Goal: Transaction & Acquisition: Purchase product/service

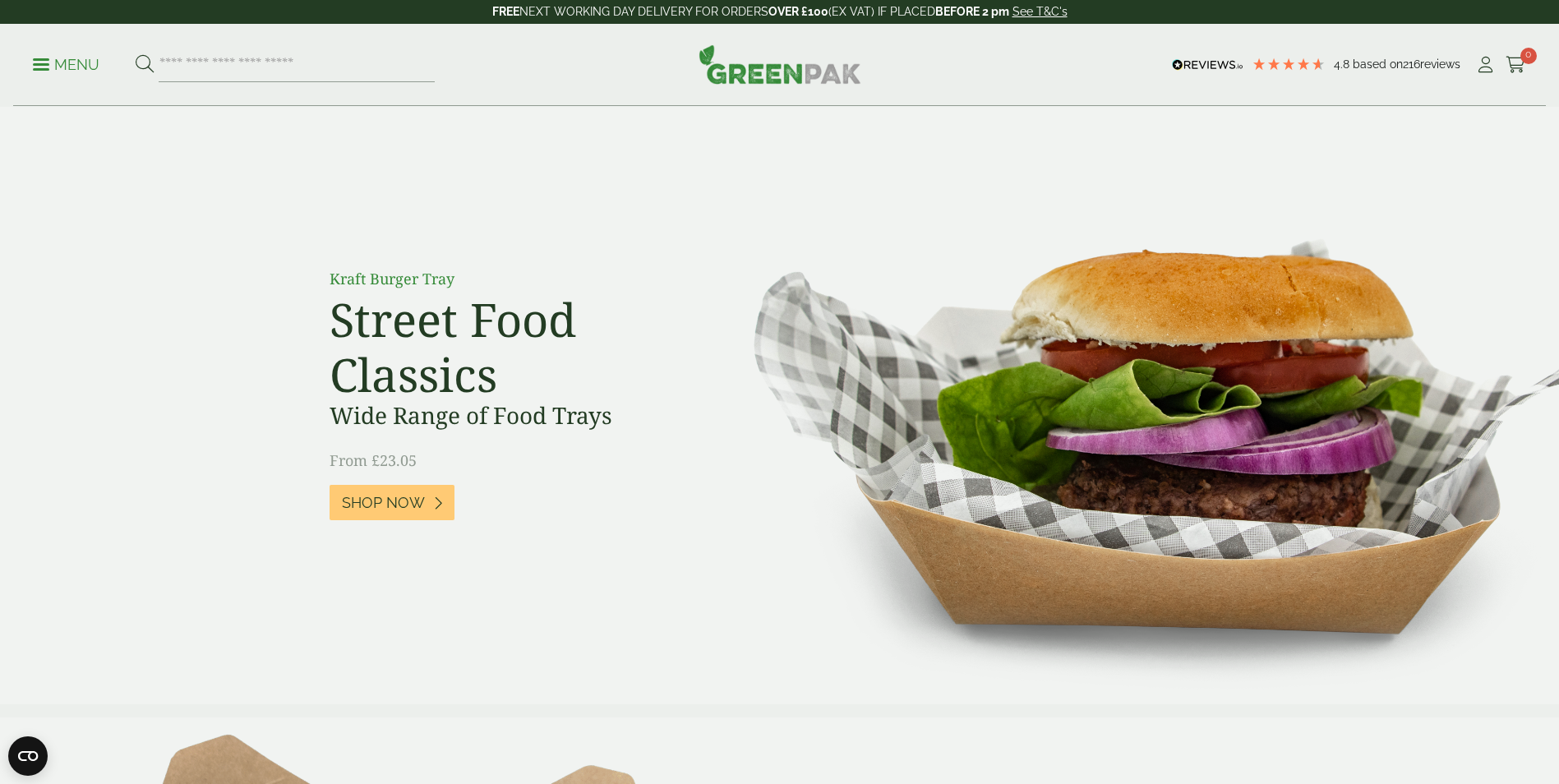
click at [53, 68] on p "Menu" at bounding box center [66, 65] width 67 height 20
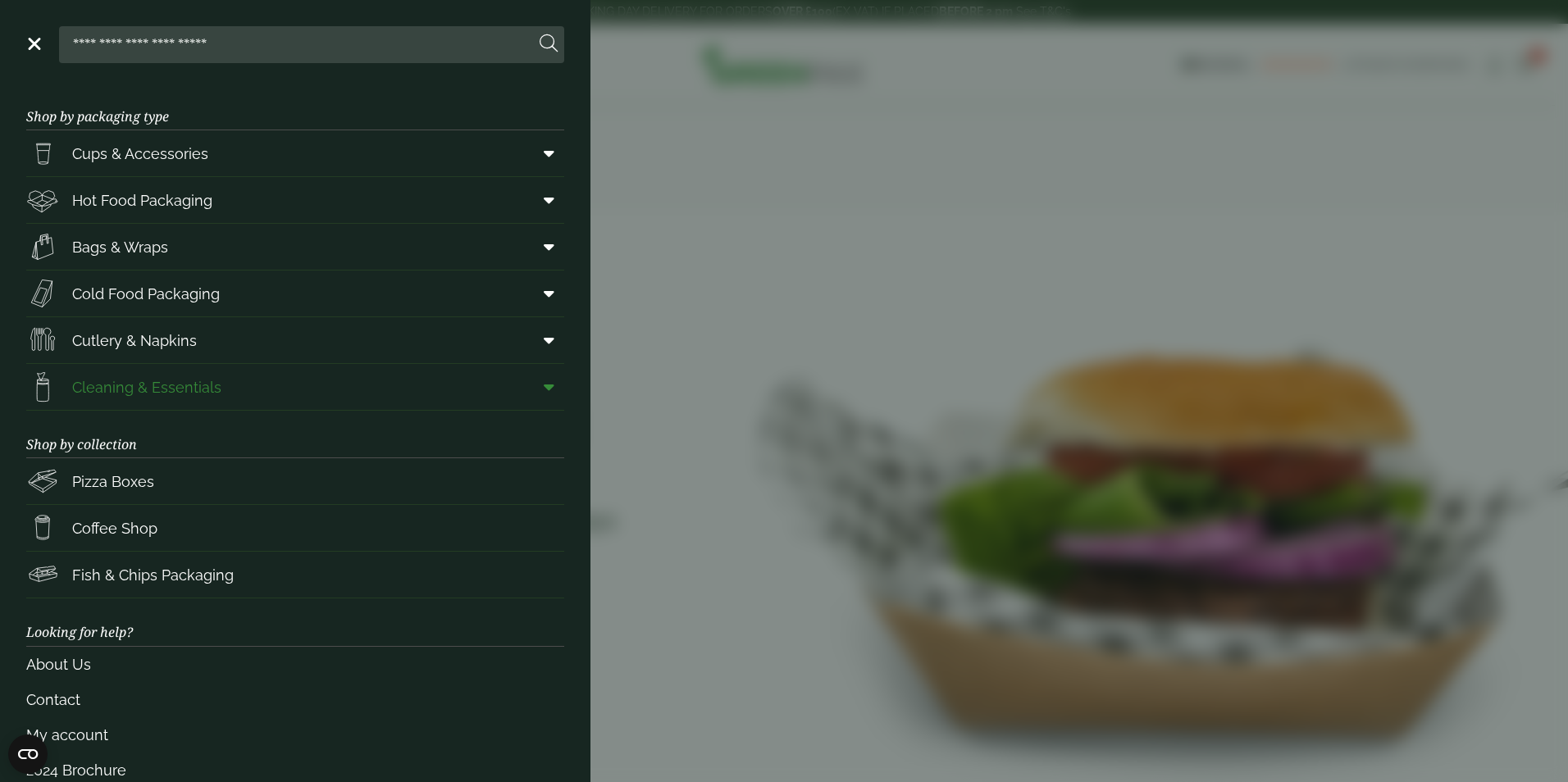
click at [203, 392] on span "Cleaning & Essentials" at bounding box center [146, 387] width 149 height 22
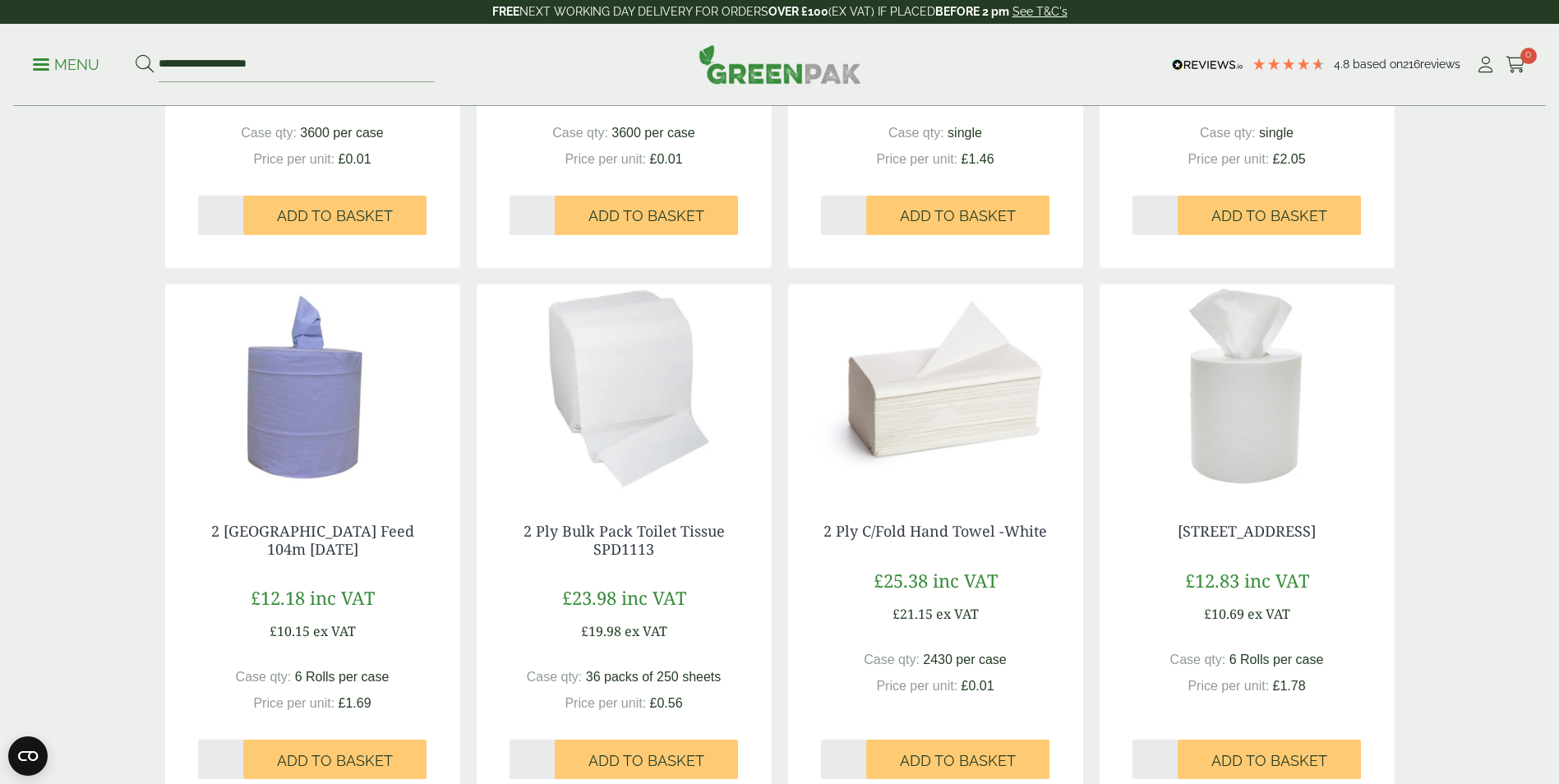
scroll to position [657, 0]
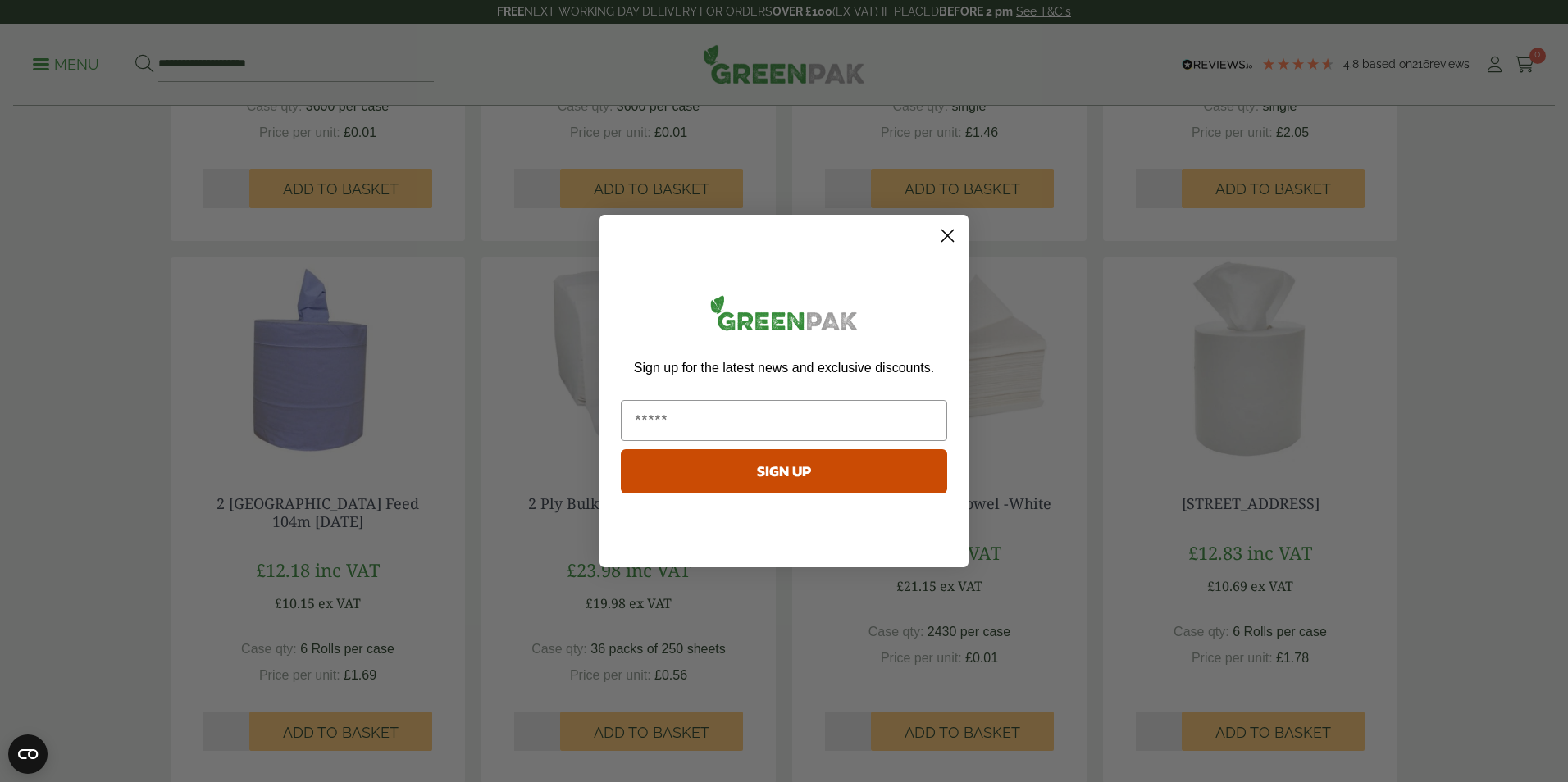
click at [951, 233] on icon "Close dialog" at bounding box center [948, 236] width 12 height 12
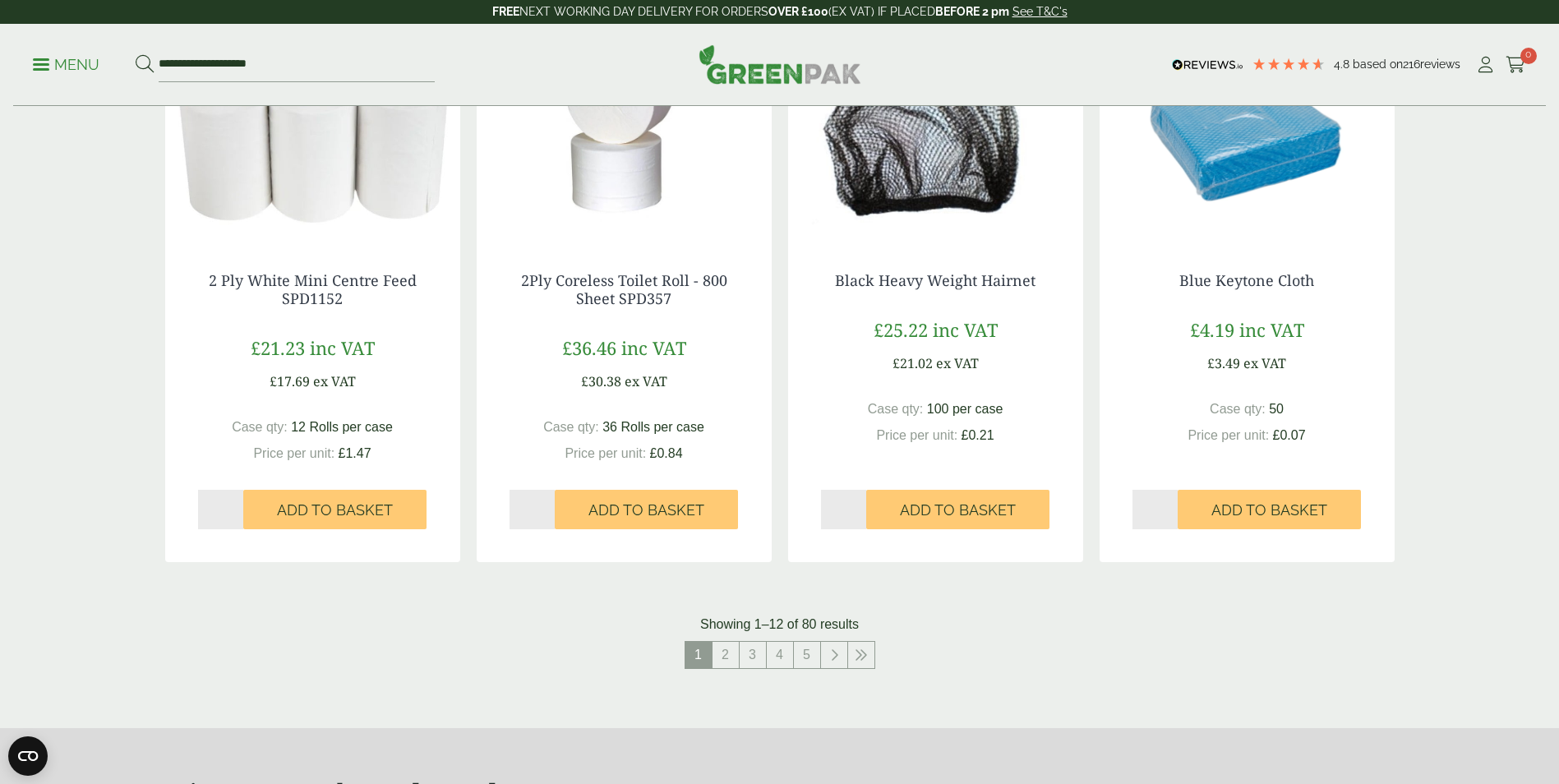
scroll to position [1561, 0]
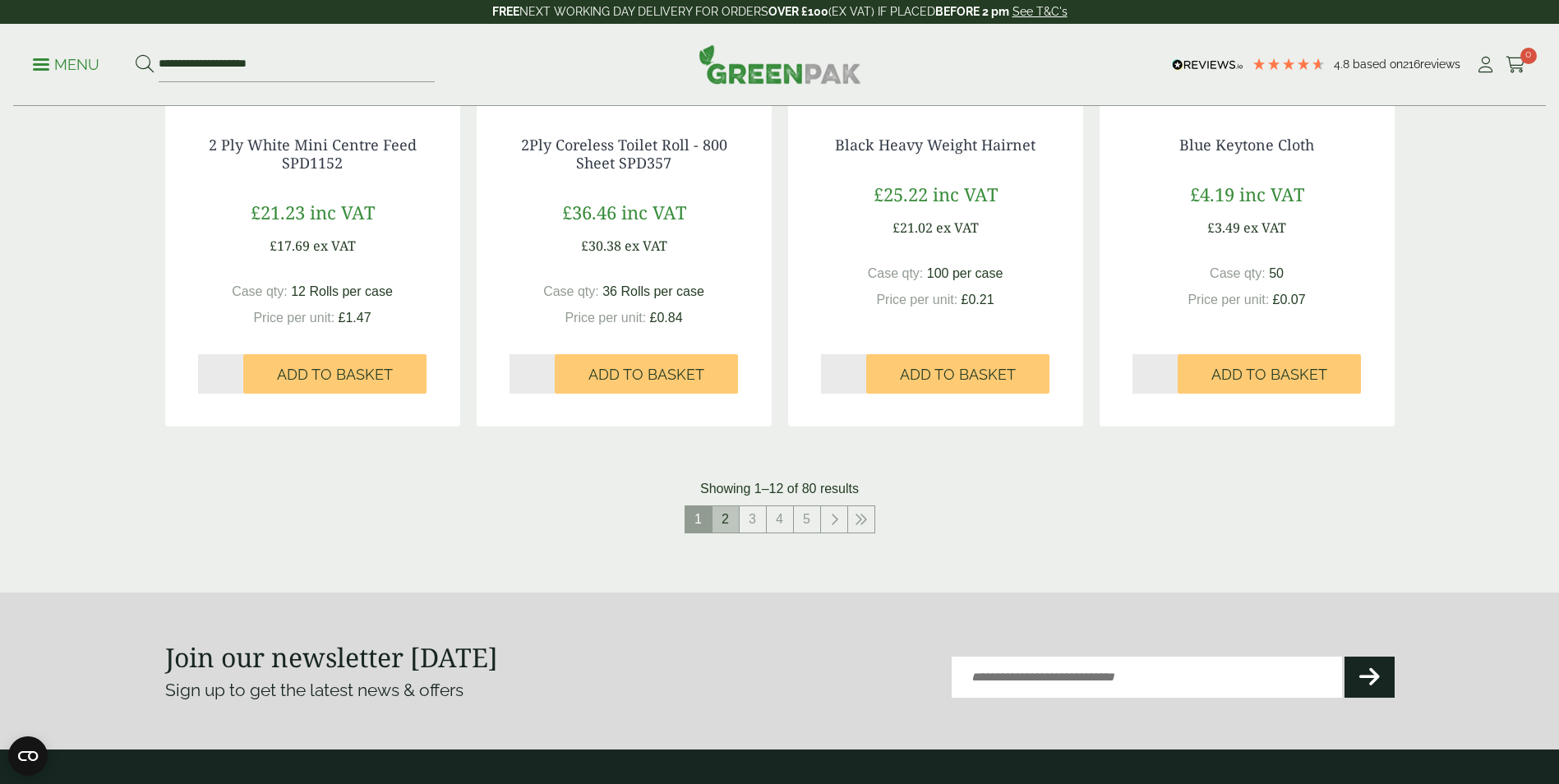
click at [725, 524] on link "2" at bounding box center [726, 519] width 26 height 26
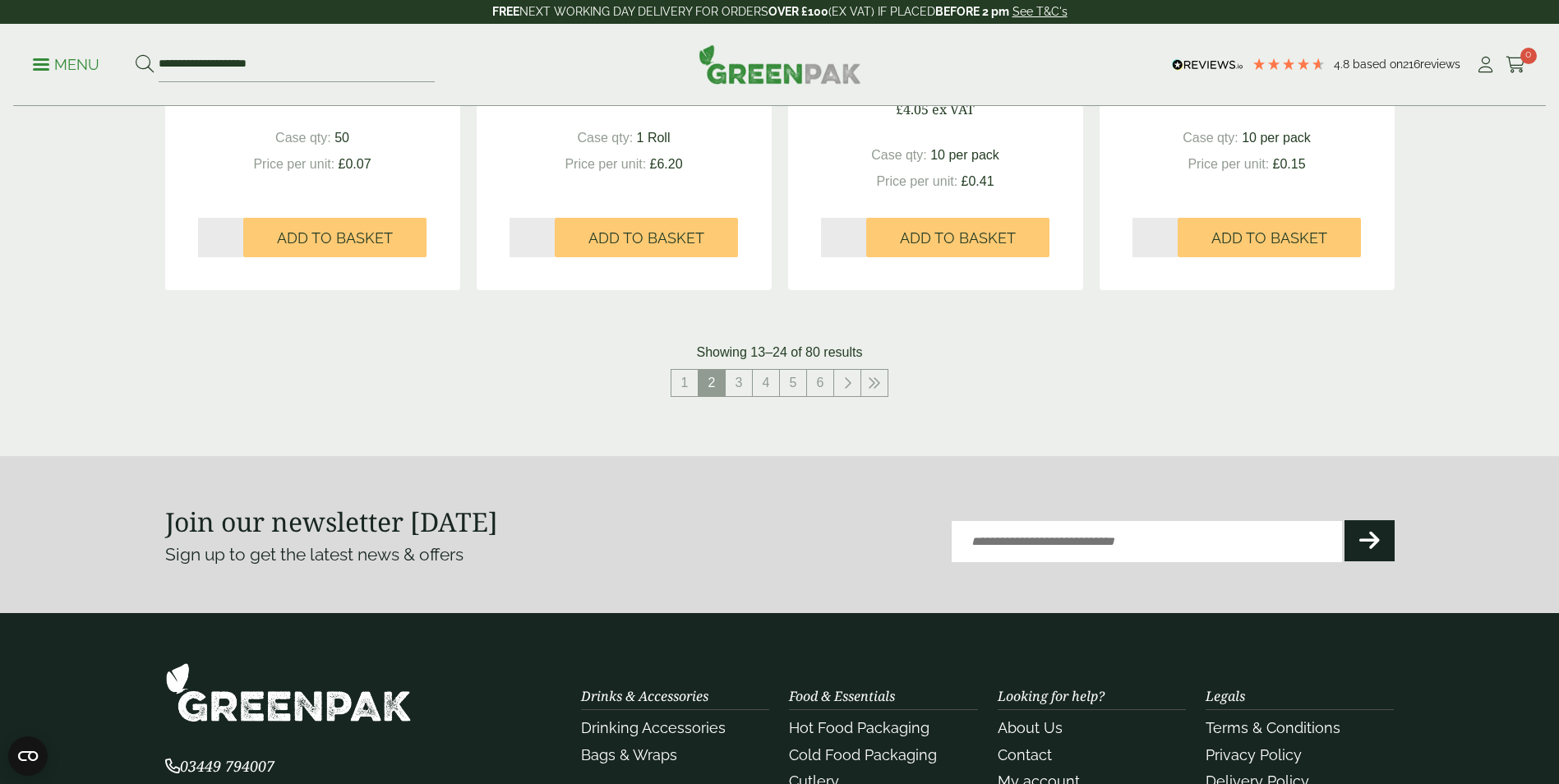
scroll to position [1726, 0]
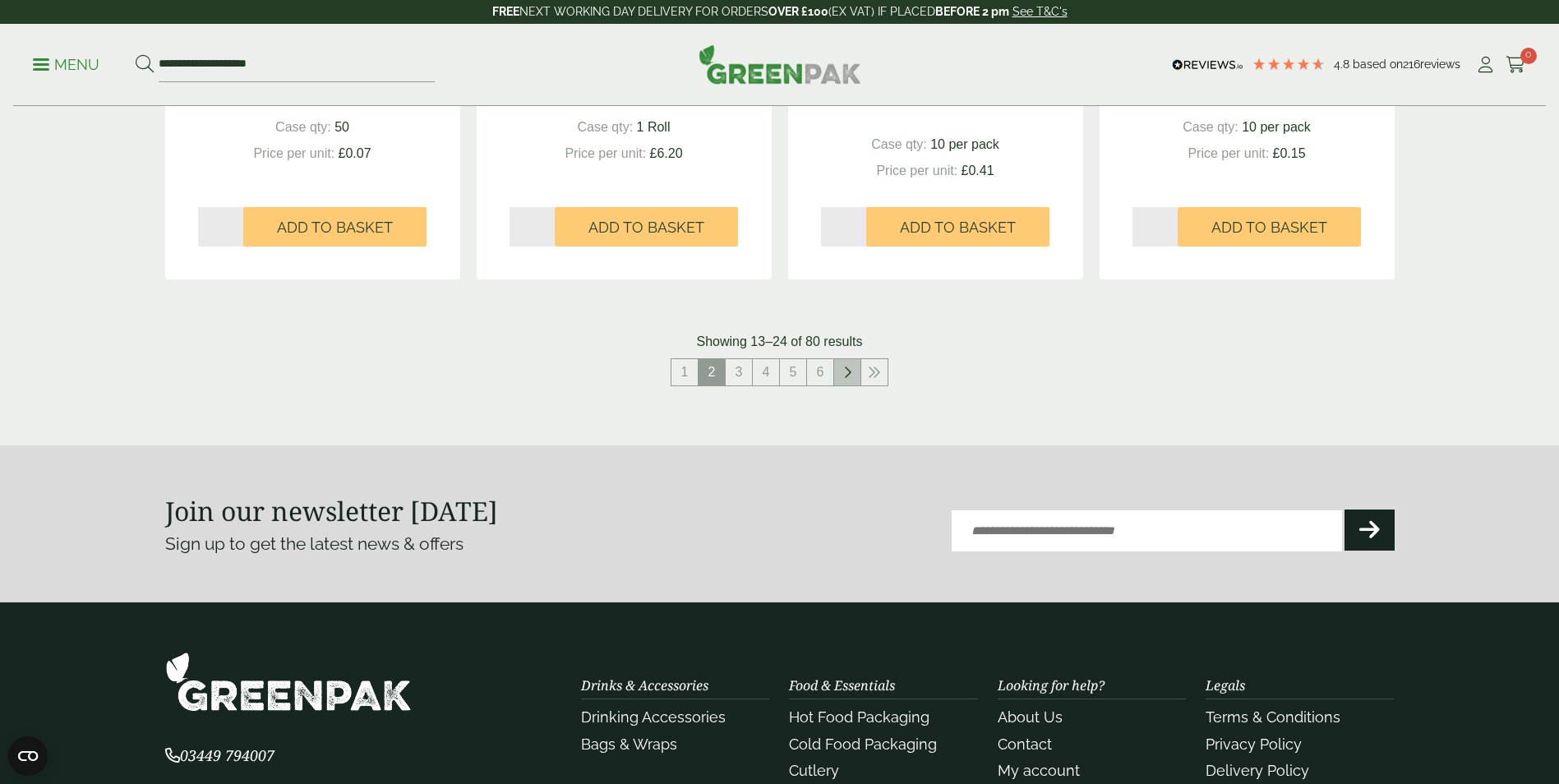
click at [839, 372] on link at bounding box center [848, 372] width 26 height 26
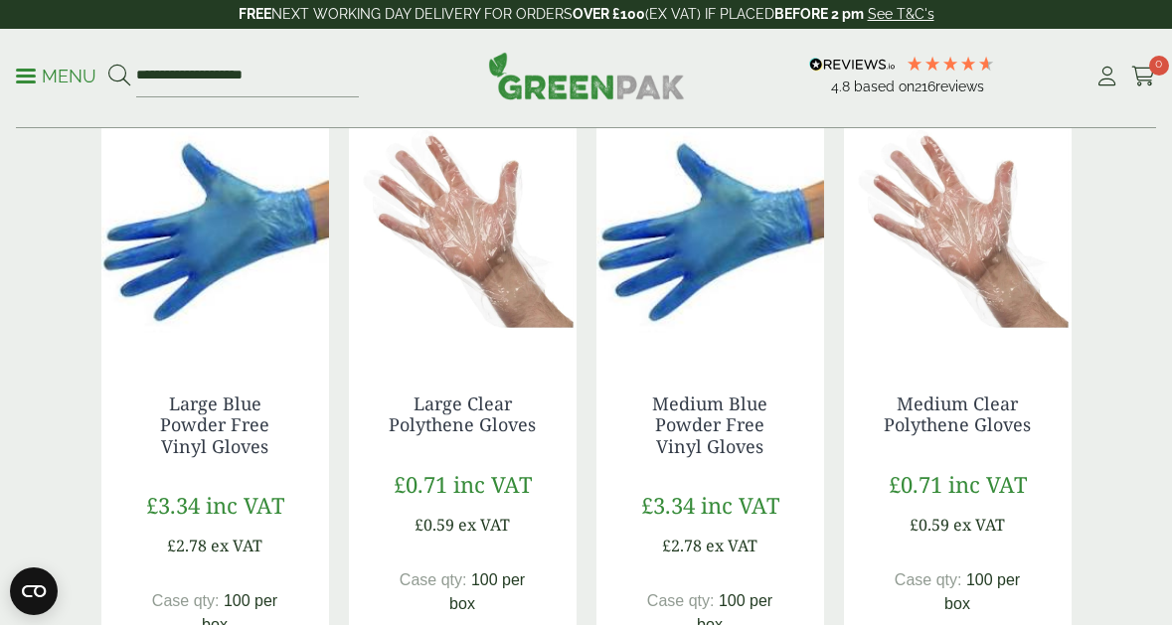
scroll to position [1093, 0]
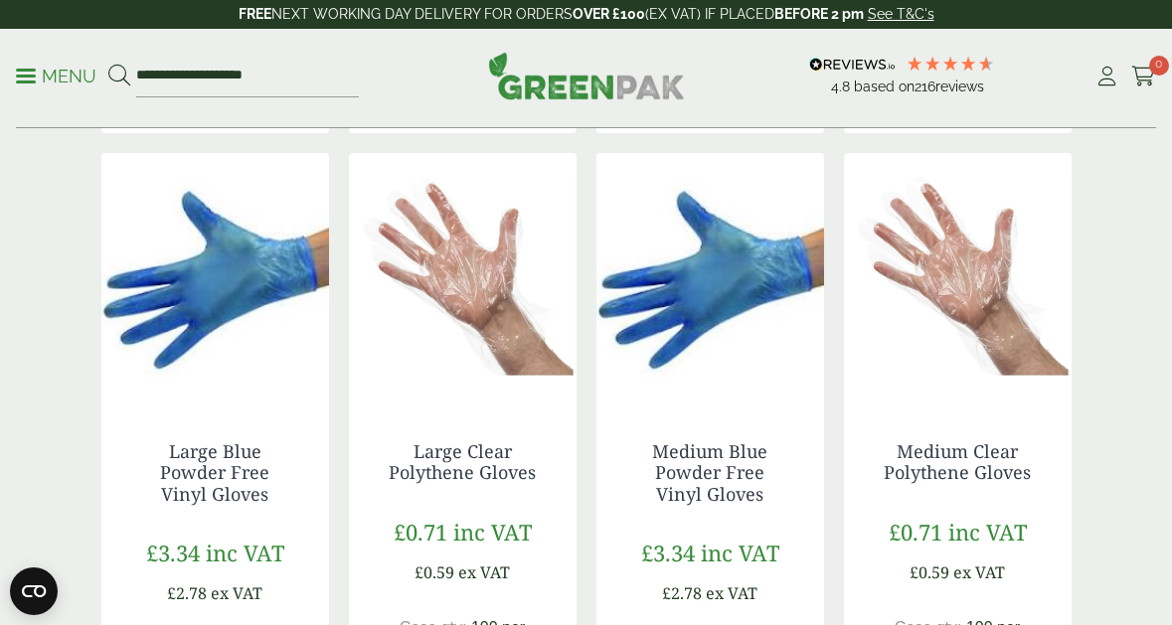
click at [455, 300] on img at bounding box center [463, 277] width 228 height 248
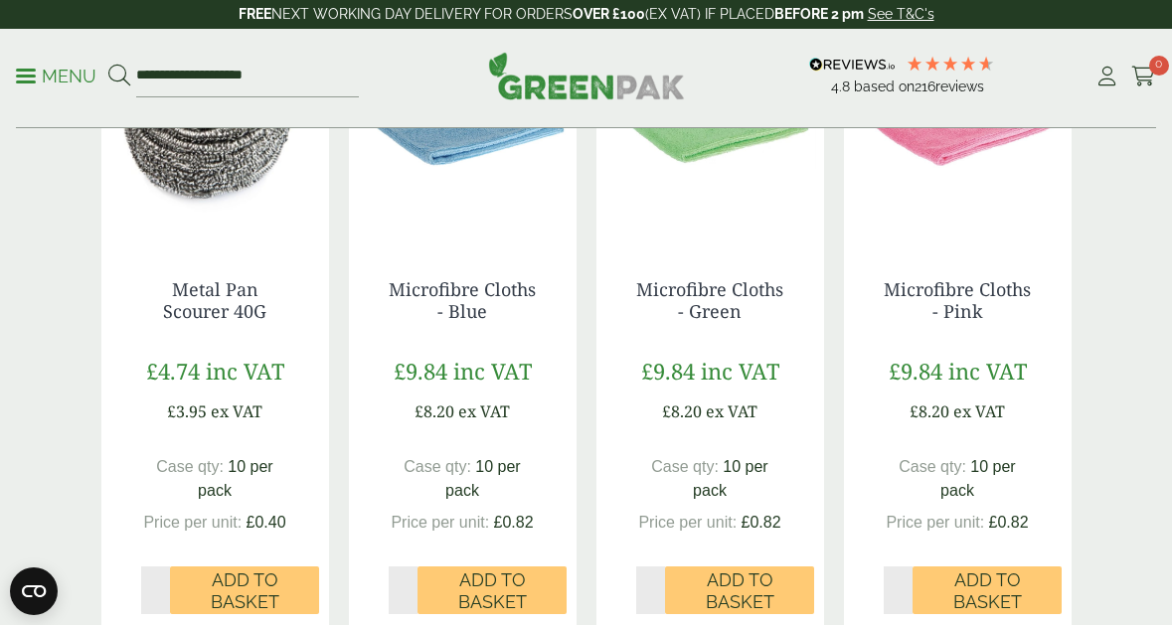
scroll to position [2286, 0]
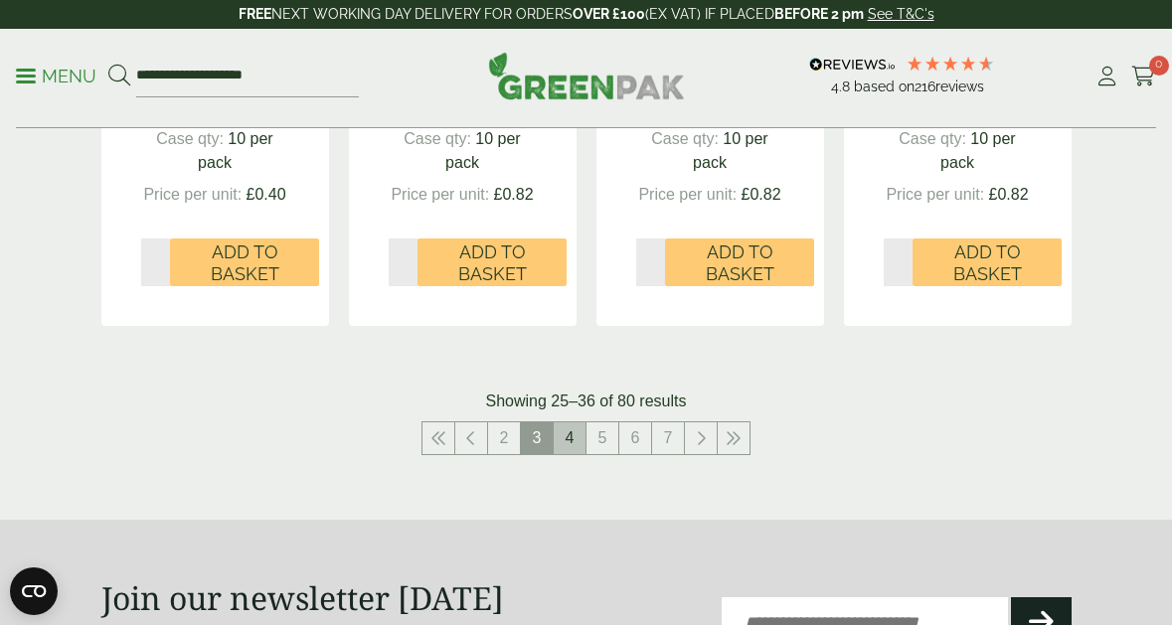
click at [562, 436] on link "4" at bounding box center [570, 438] width 32 height 32
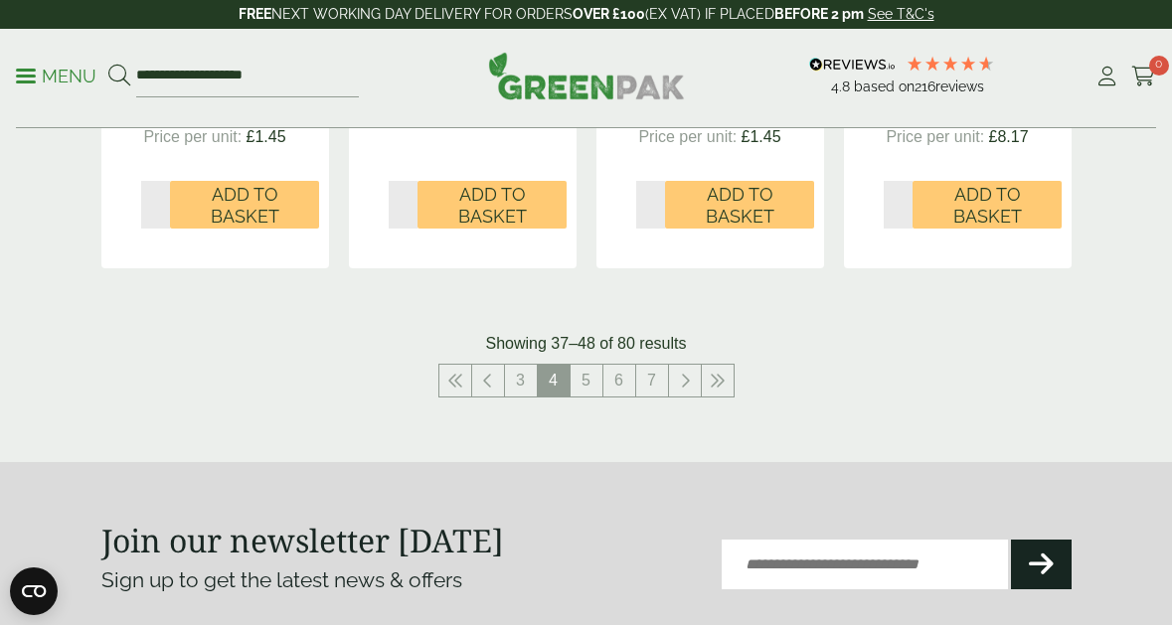
scroll to position [2584, 0]
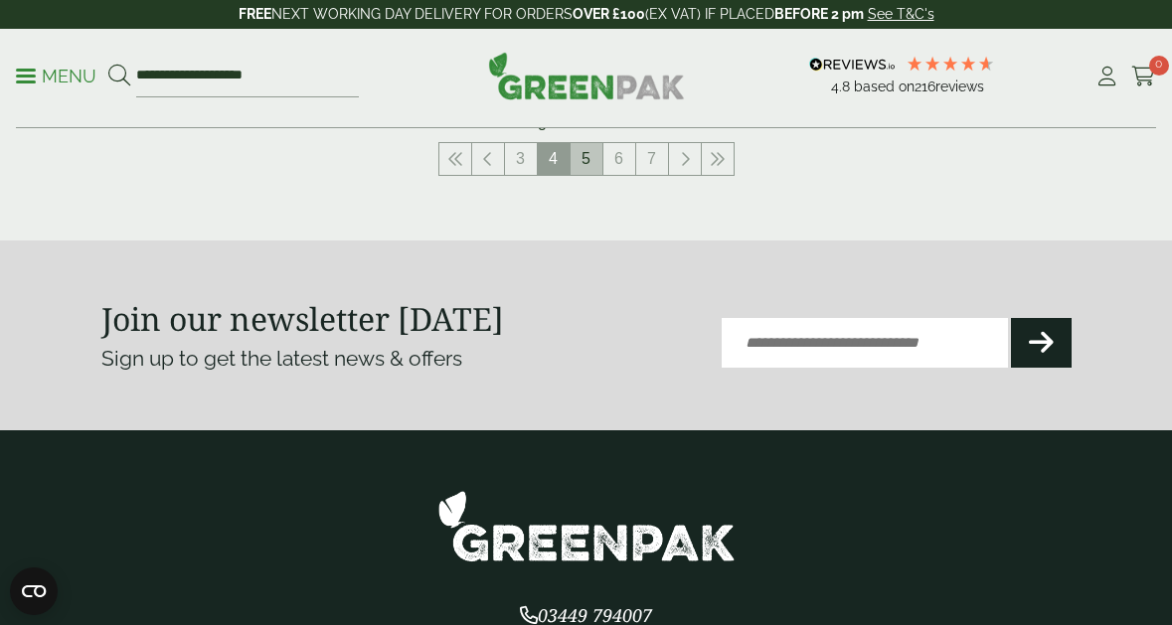
click at [583, 156] on link "5" at bounding box center [587, 159] width 32 height 32
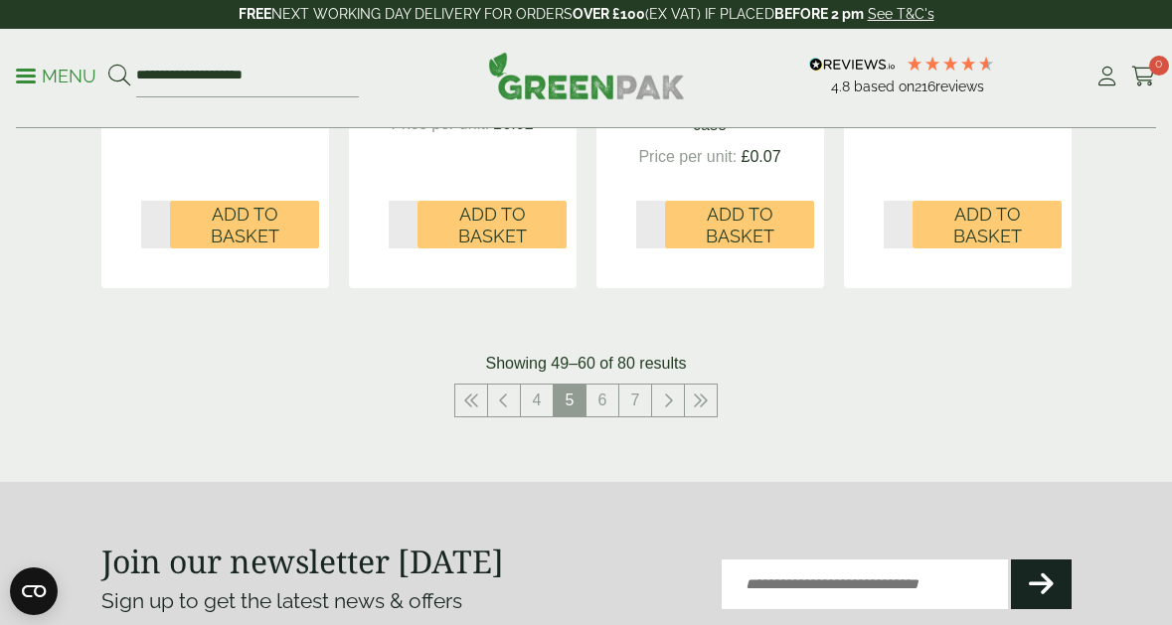
scroll to position [2385, 0]
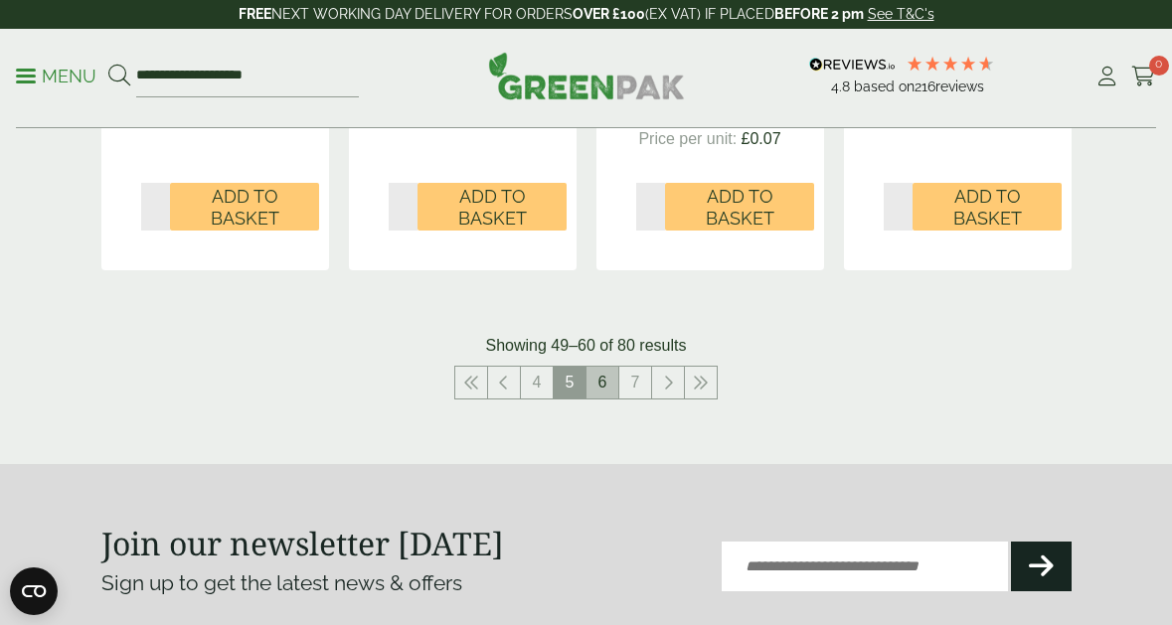
click at [614, 375] on link "6" at bounding box center [602, 383] width 32 height 32
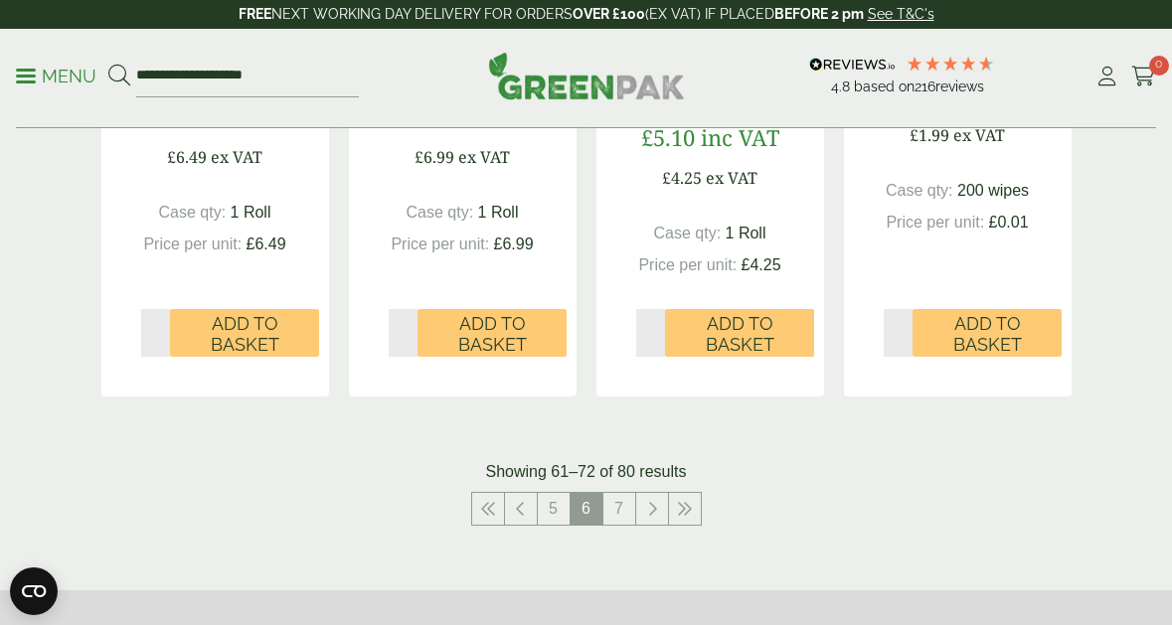
scroll to position [2187, 0]
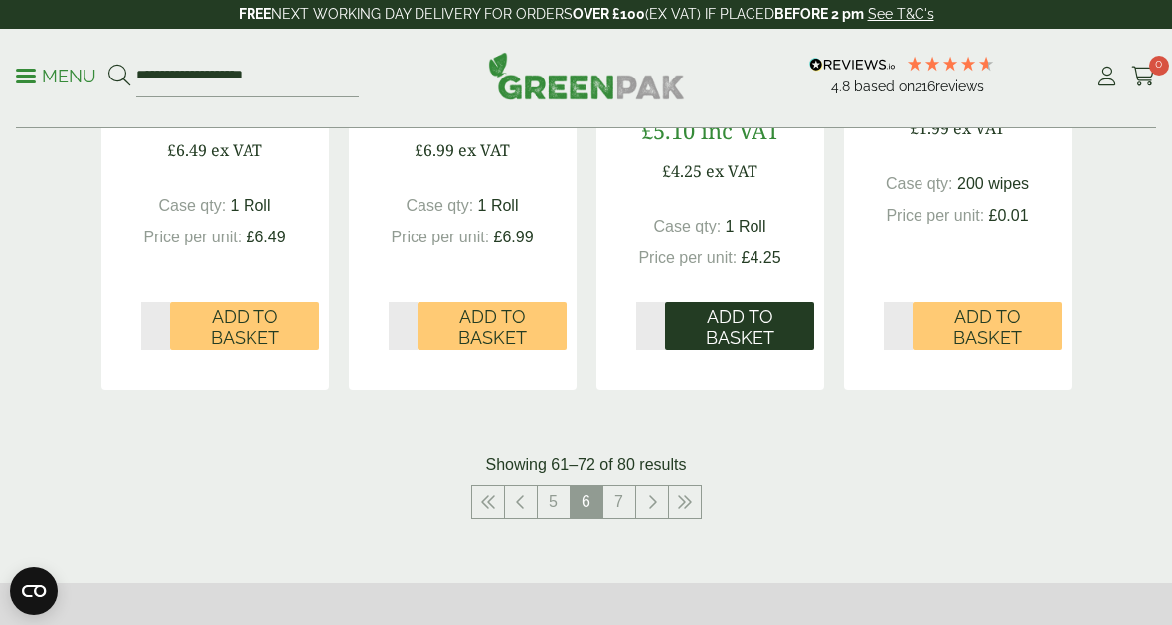
click at [726, 335] on span "Add to Basket" at bounding box center [739, 327] width 121 height 43
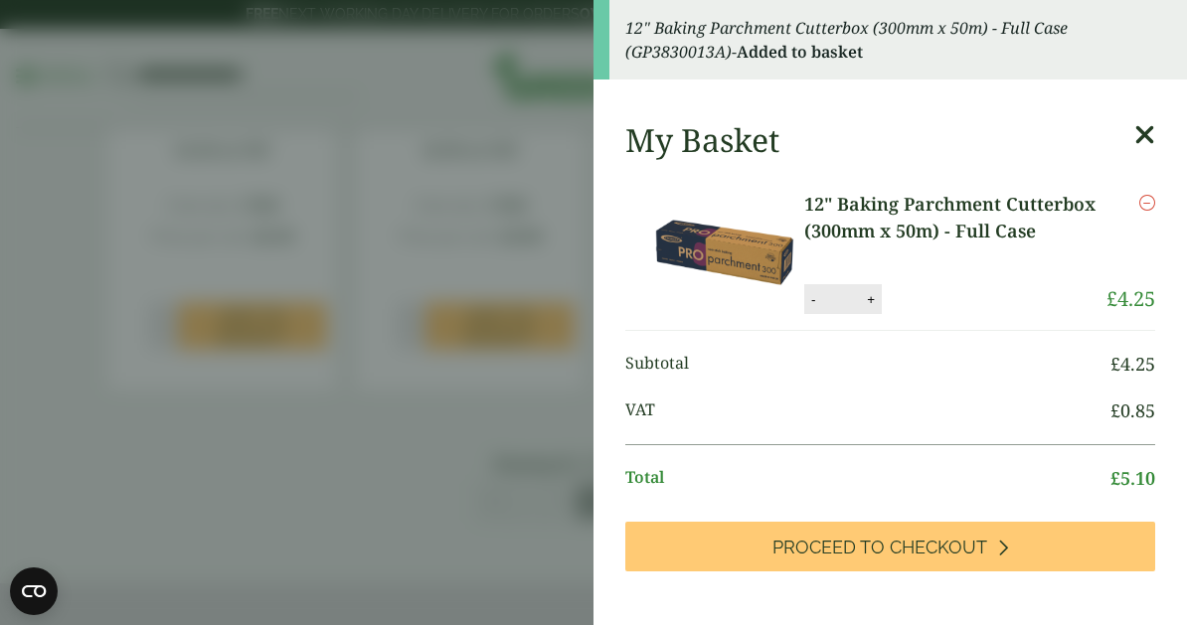
click at [1134, 137] on icon at bounding box center [1144, 135] width 21 height 28
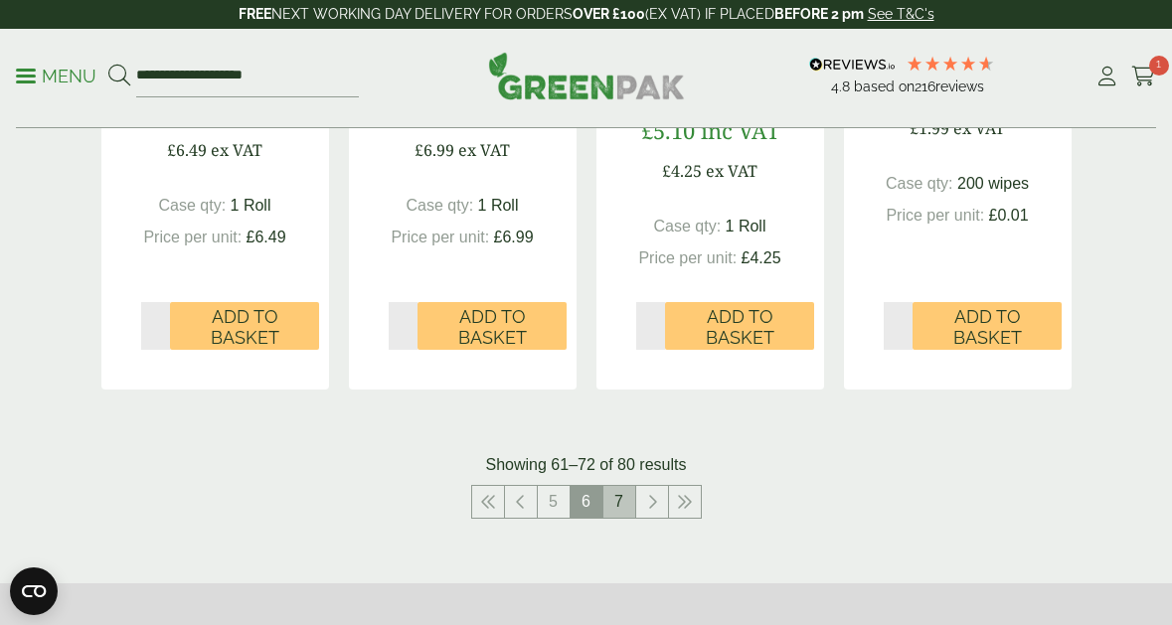
click at [623, 504] on link "7" at bounding box center [619, 502] width 32 height 32
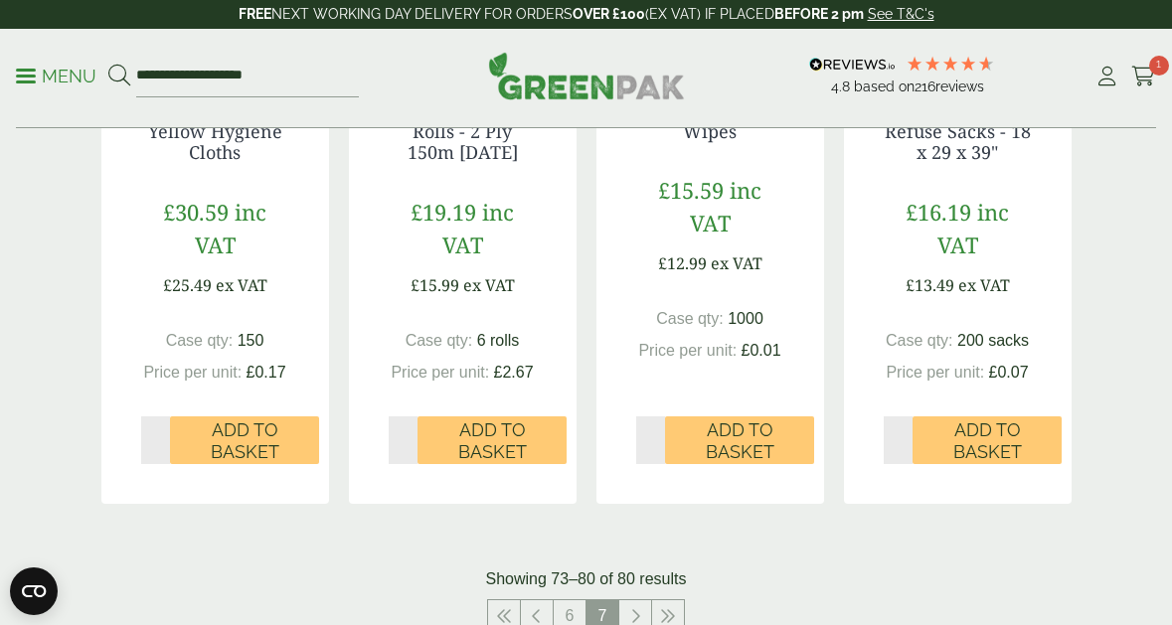
scroll to position [1392, 0]
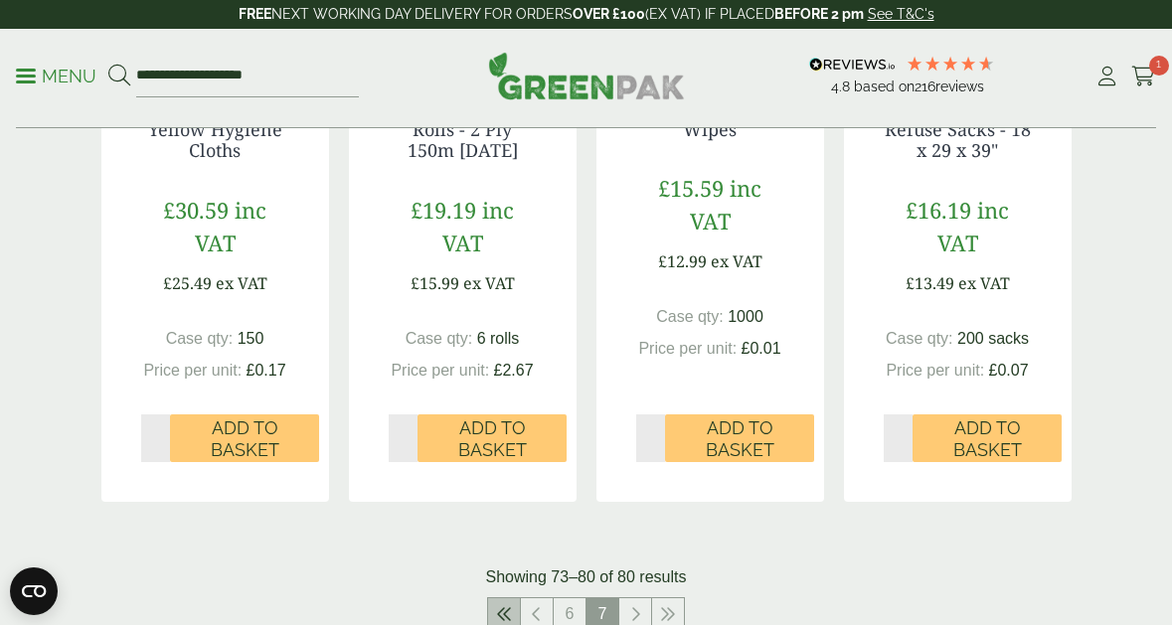
click at [501, 613] on icon at bounding box center [504, 614] width 16 height 16
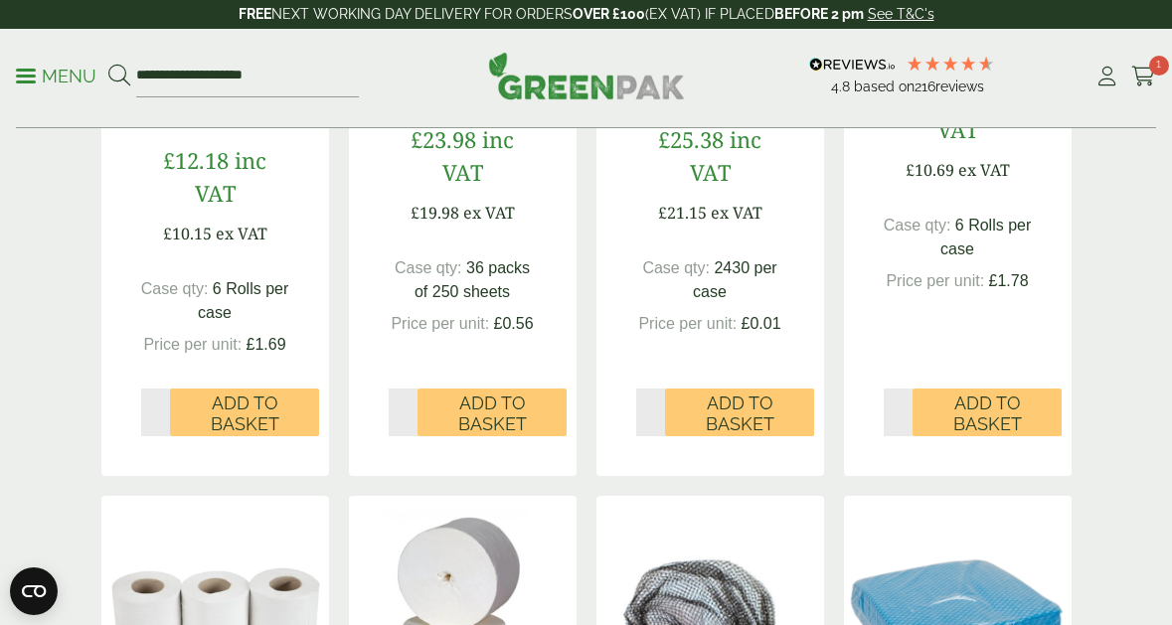
scroll to position [1491, 0]
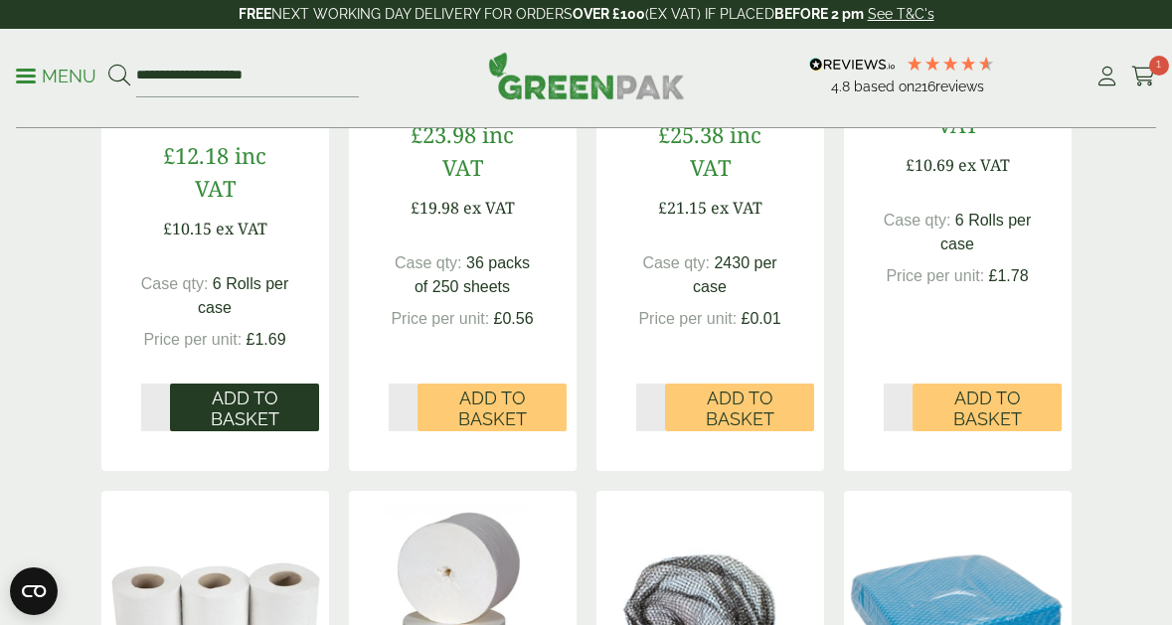
click at [256, 390] on span "Add to Basket" at bounding box center [244, 409] width 121 height 43
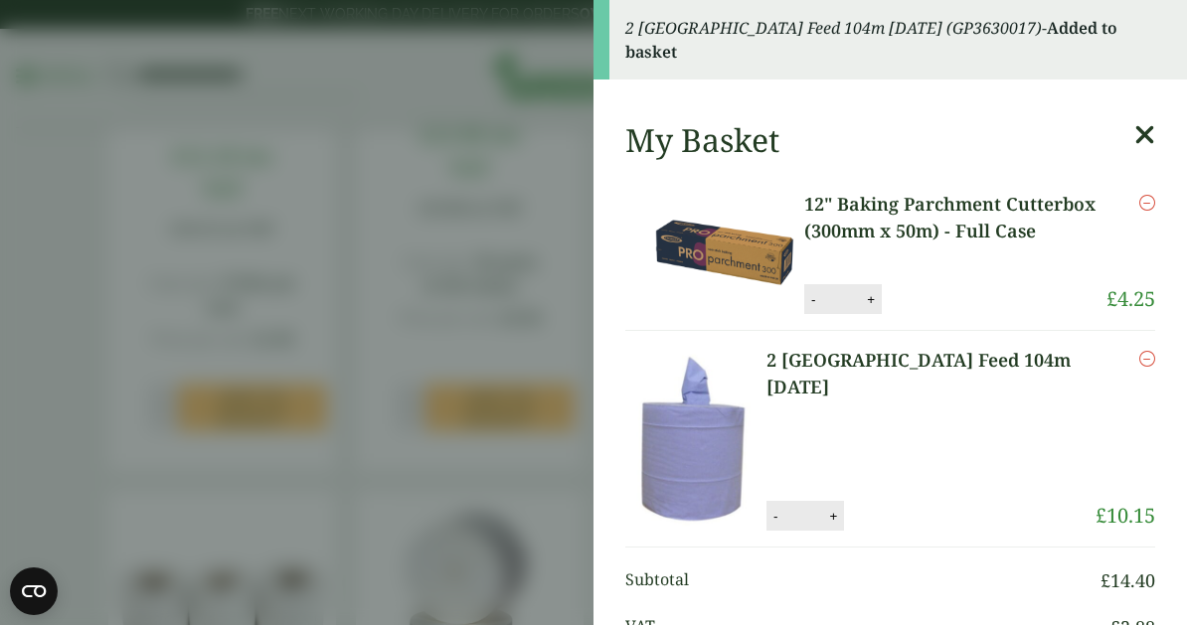
click at [1134, 129] on icon at bounding box center [1144, 135] width 21 height 28
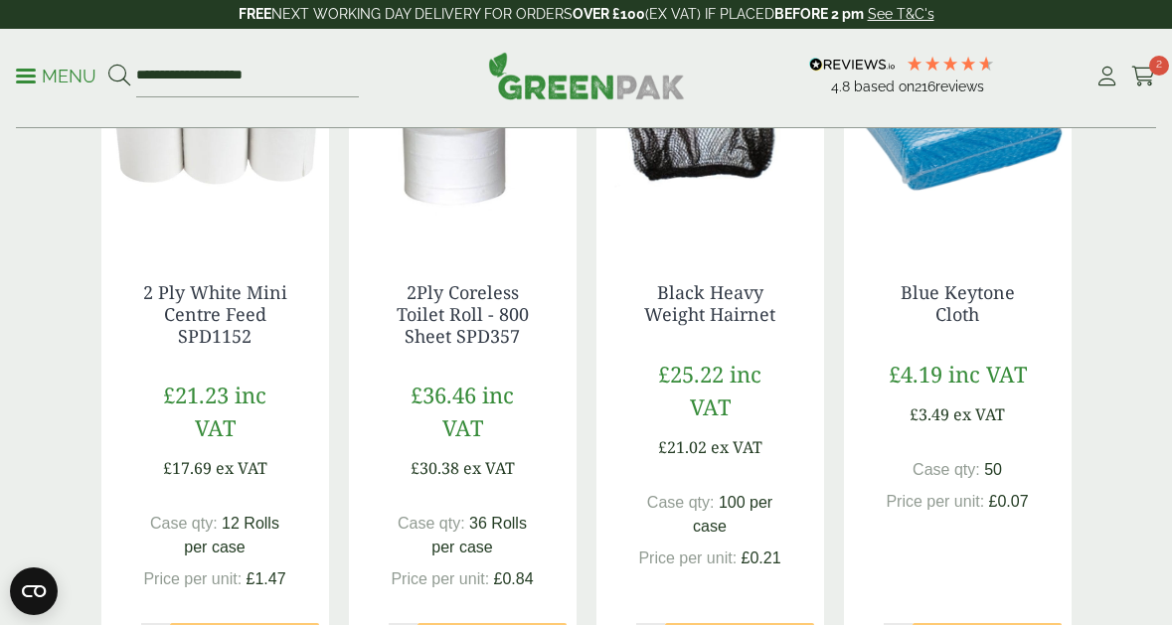
scroll to position [2385, 0]
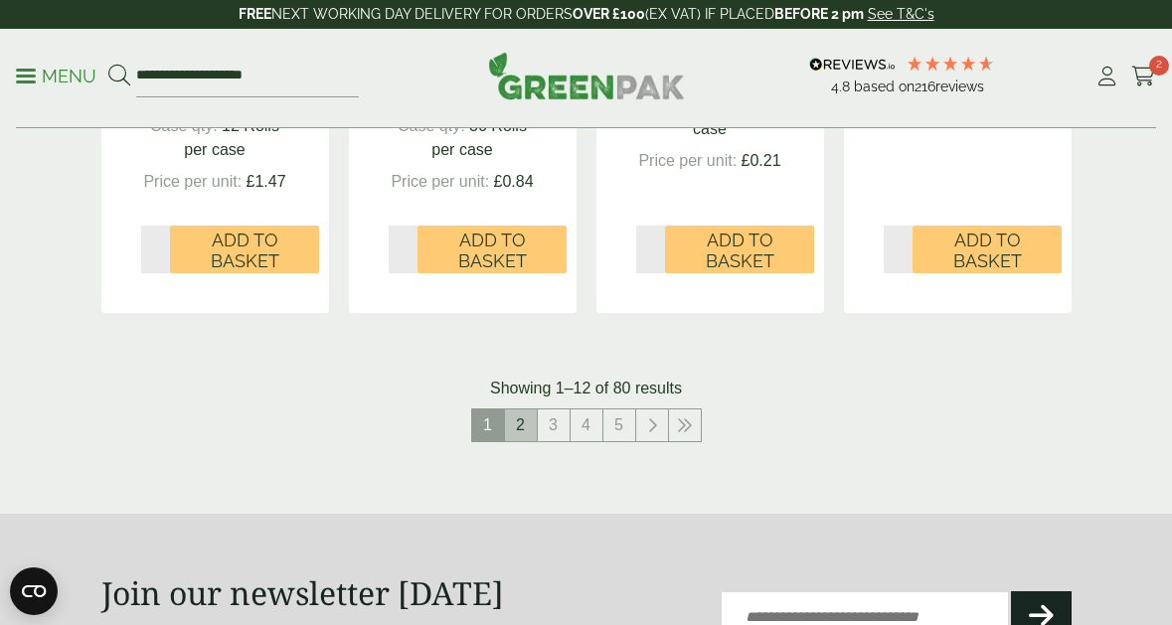
click at [516, 410] on link "2" at bounding box center [521, 426] width 32 height 32
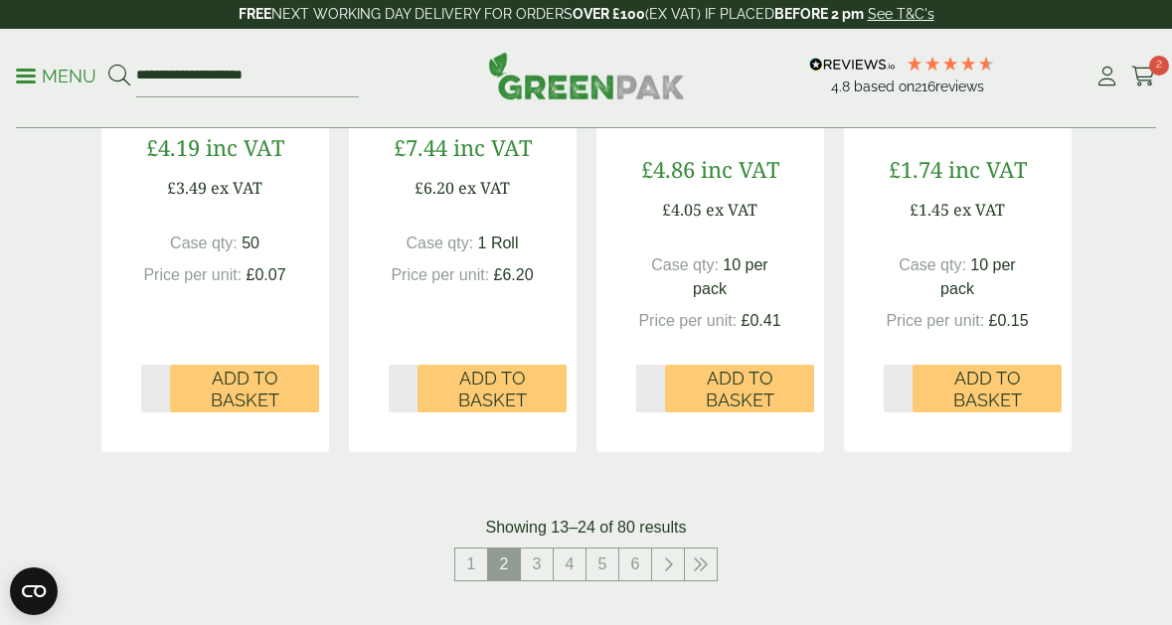
scroll to position [2286, 0]
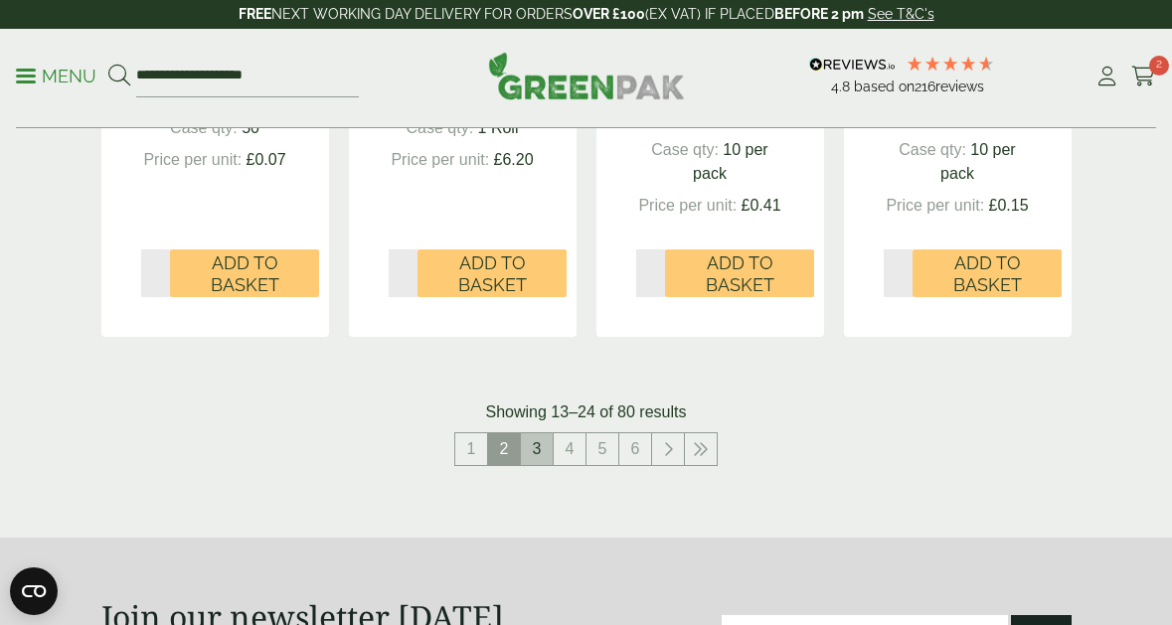
click at [530, 454] on link "3" at bounding box center [537, 449] width 32 height 32
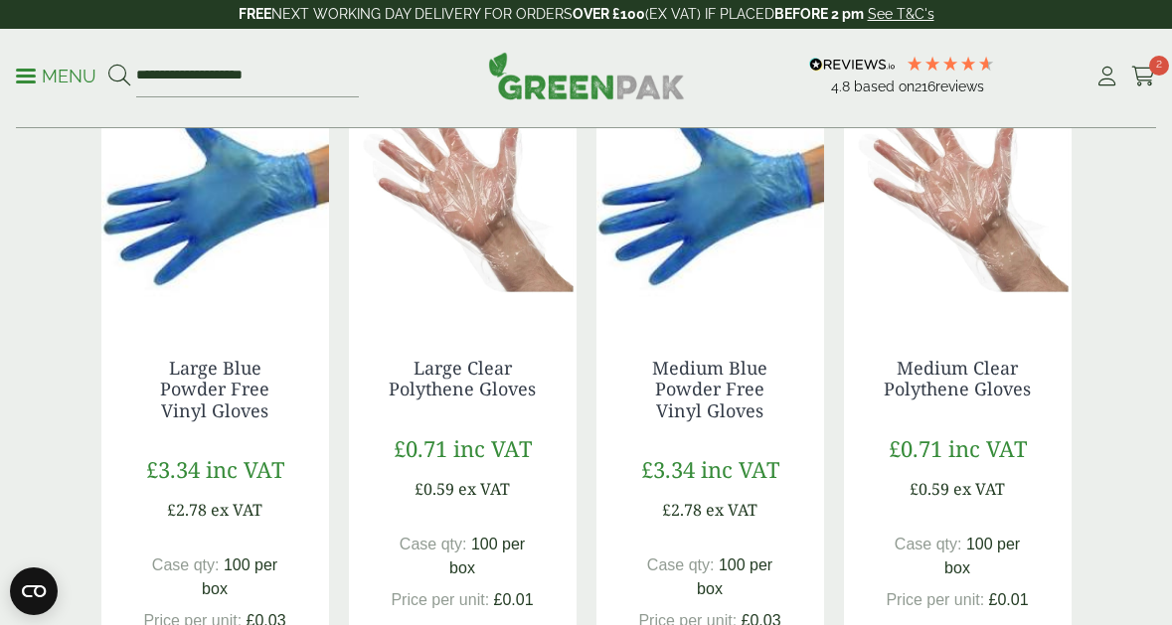
scroll to position [1292, 0]
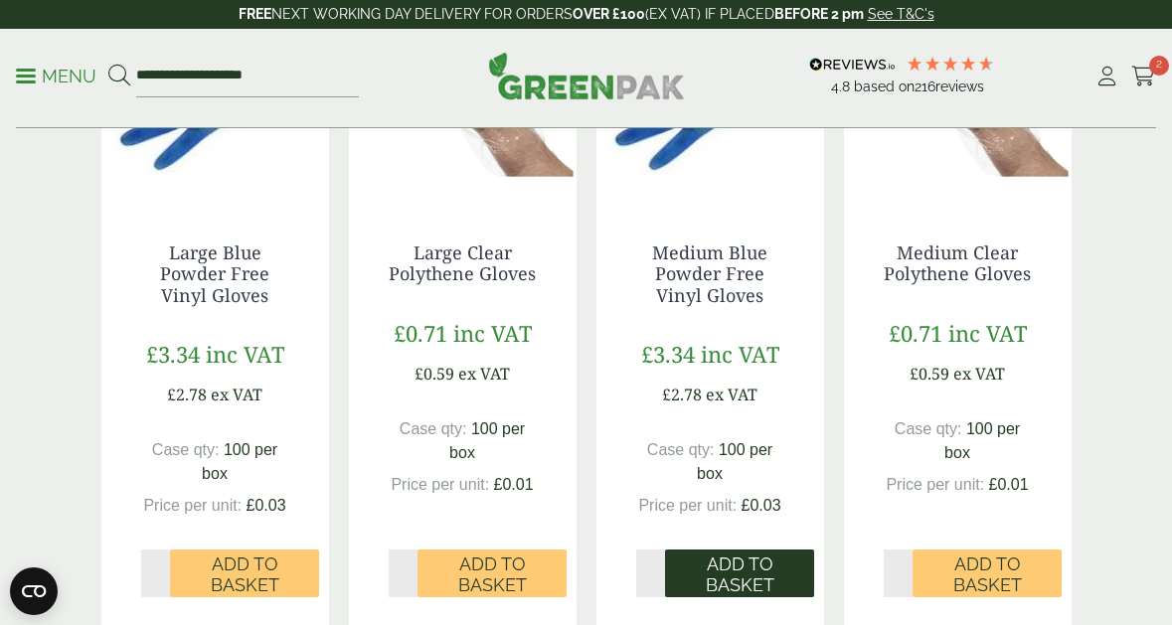
click at [716, 573] on span "Add to Basket" at bounding box center [739, 575] width 121 height 43
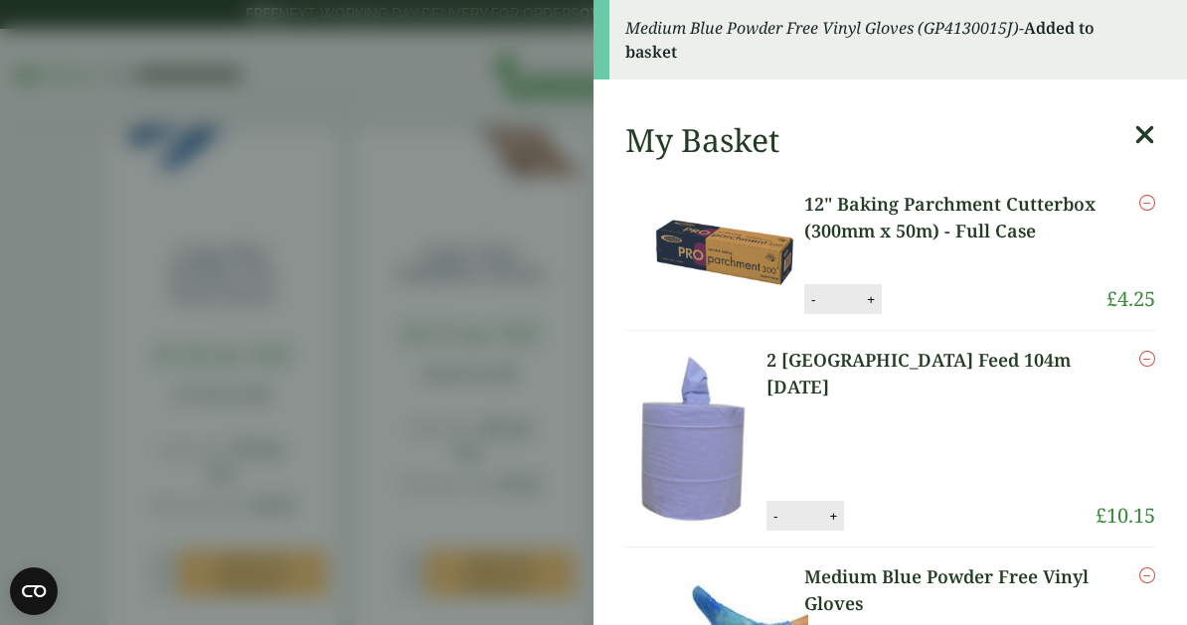
click at [1134, 139] on icon at bounding box center [1144, 135] width 21 height 28
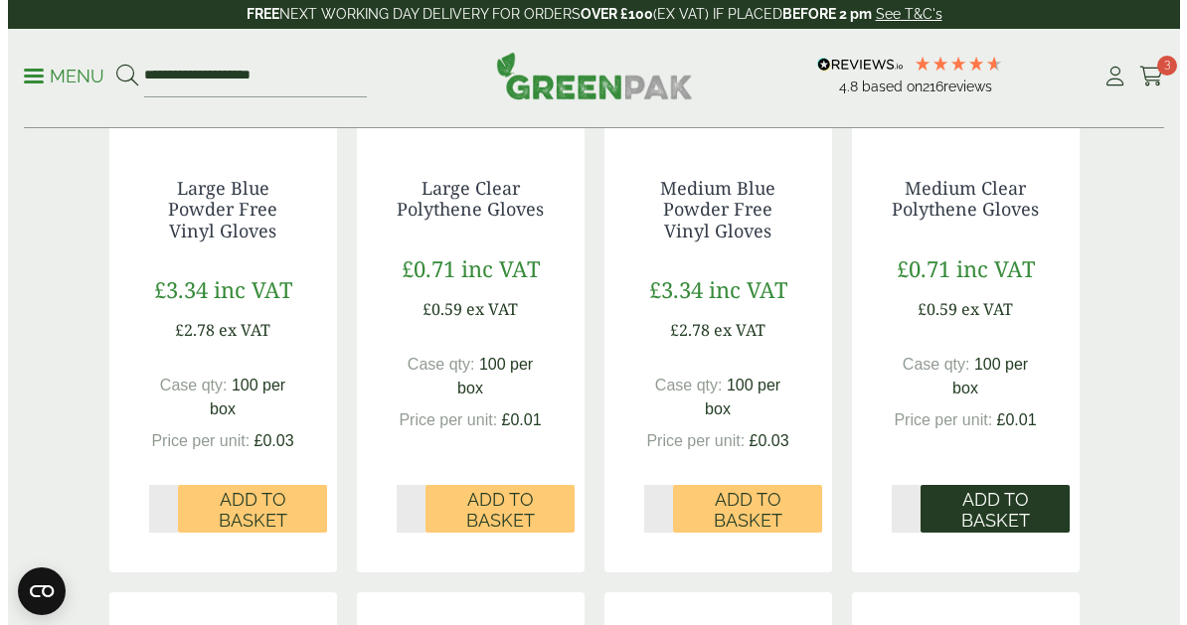
scroll to position [1392, 0]
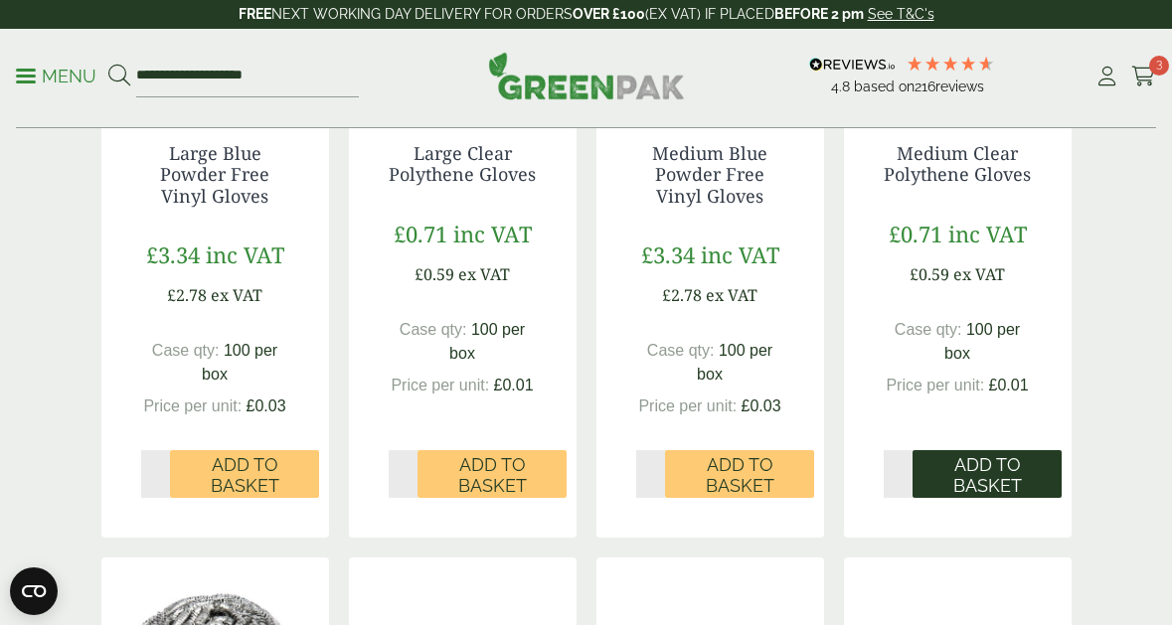
click at [954, 486] on span "Add to Basket" at bounding box center [986, 475] width 121 height 43
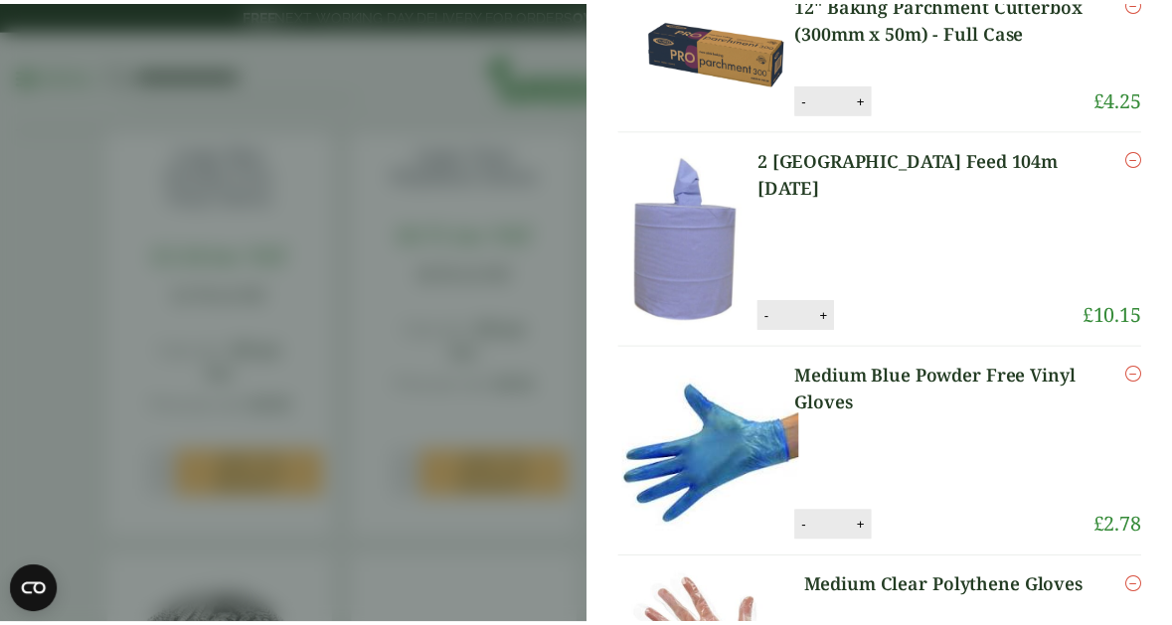
scroll to position [0, 0]
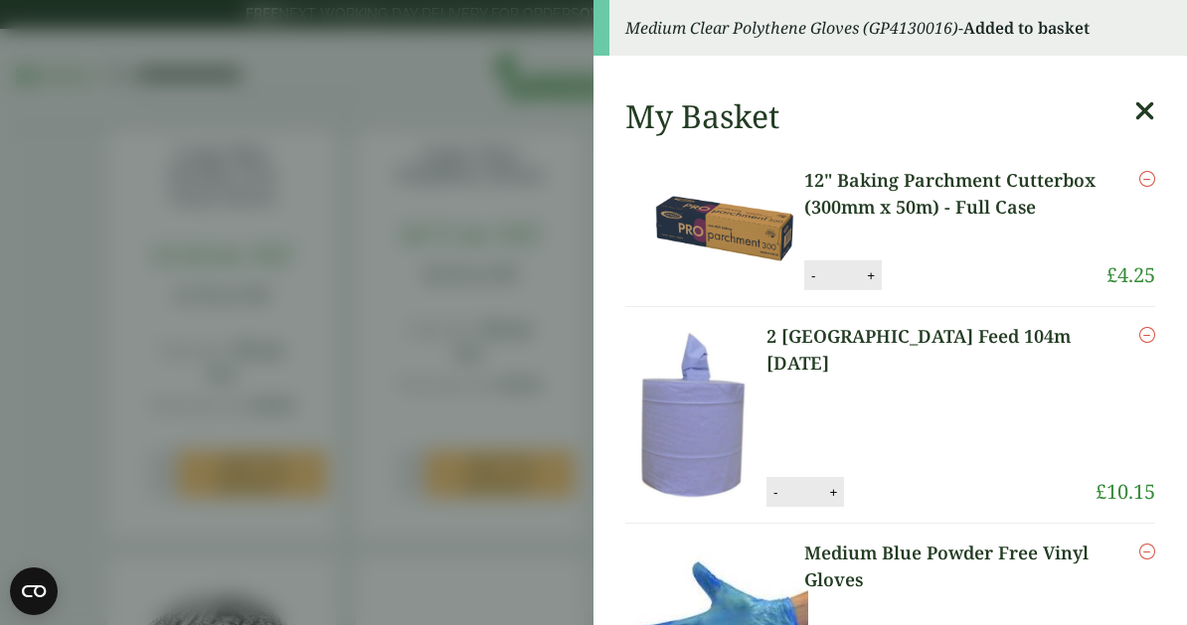
click at [1134, 108] on icon at bounding box center [1144, 111] width 21 height 28
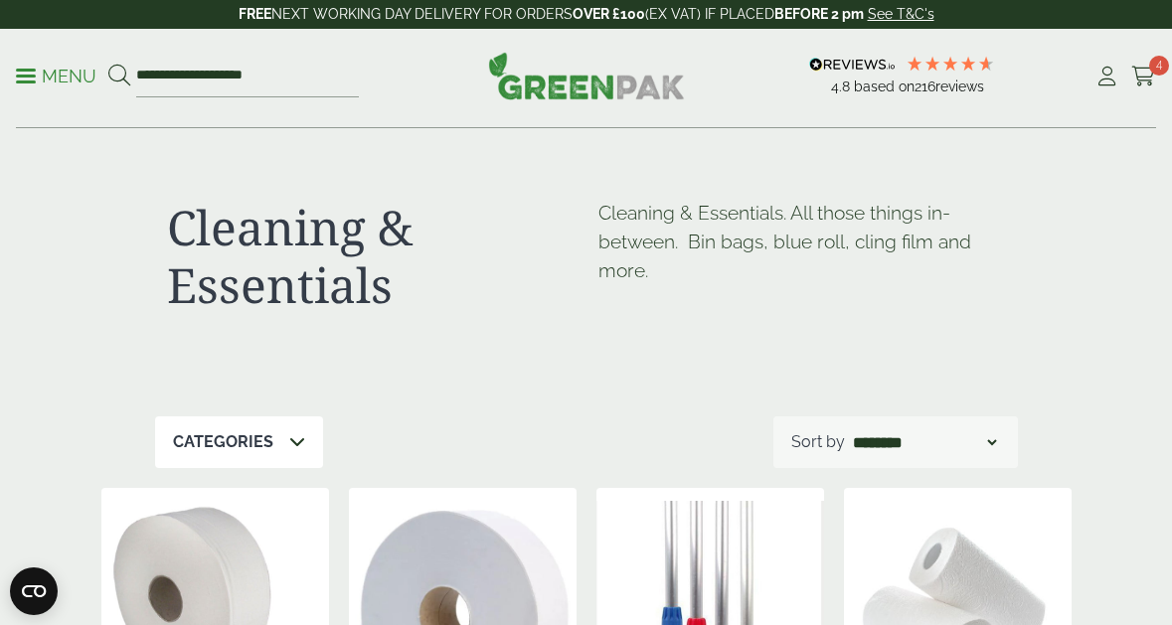
click at [36, 74] on p "Menu" at bounding box center [56, 77] width 81 height 24
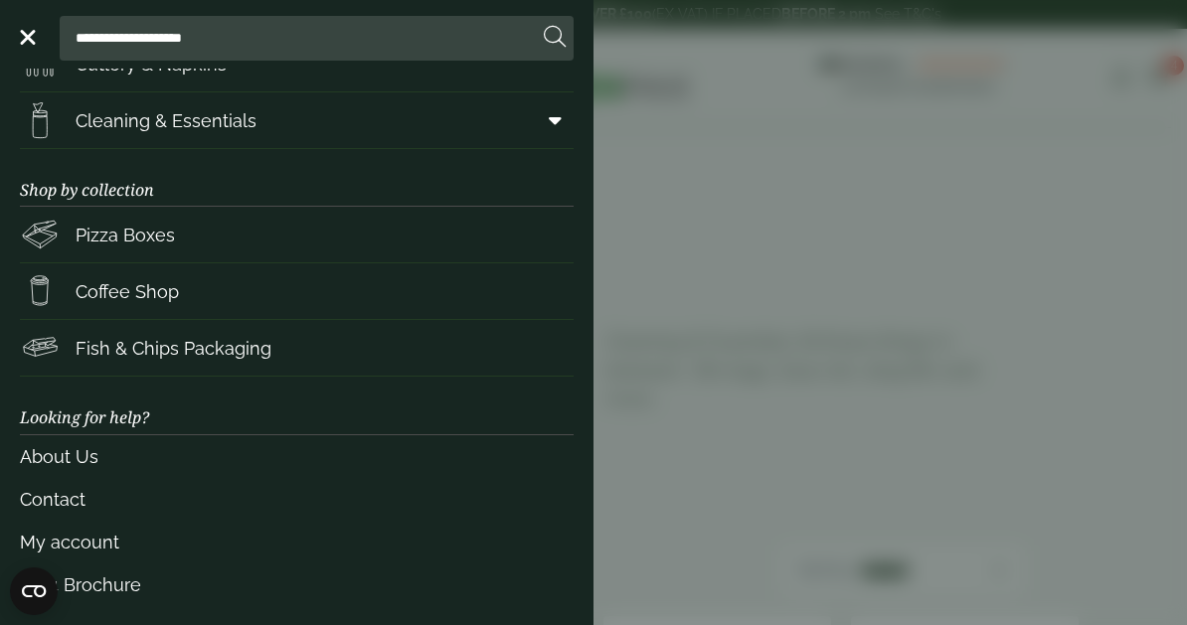
scroll to position [318, 0]
click at [310, 250] on link "Pizza Boxes" at bounding box center [297, 234] width 554 height 56
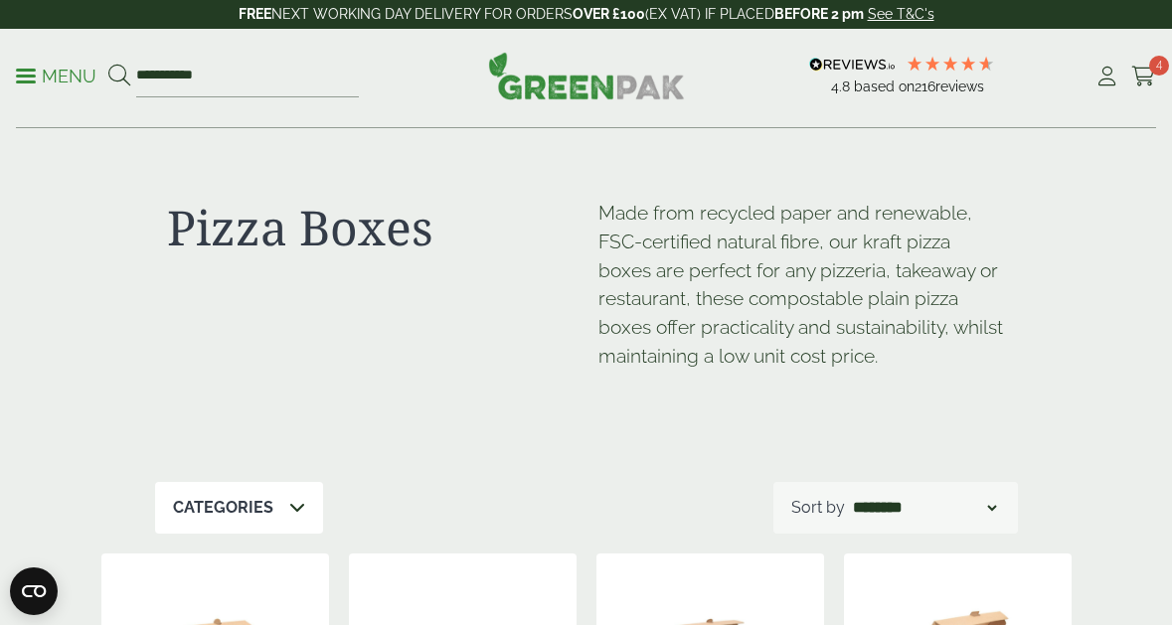
click at [58, 65] on p "Menu" at bounding box center [56, 77] width 81 height 24
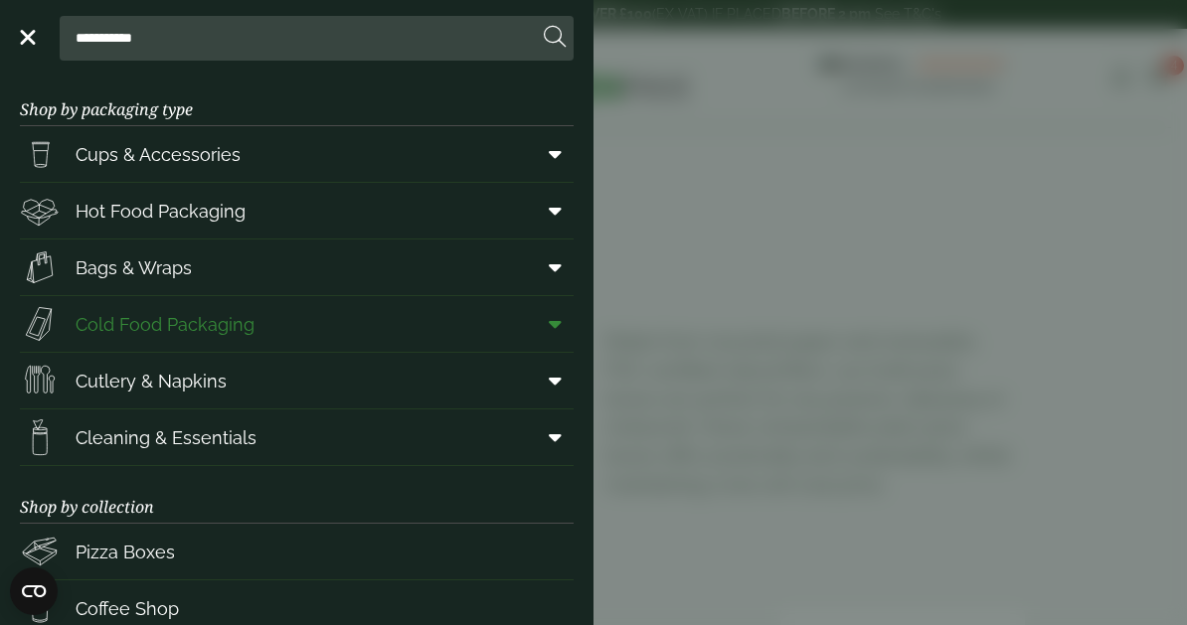
click at [193, 323] on span "Cold Food Packaging" at bounding box center [165, 324] width 179 height 27
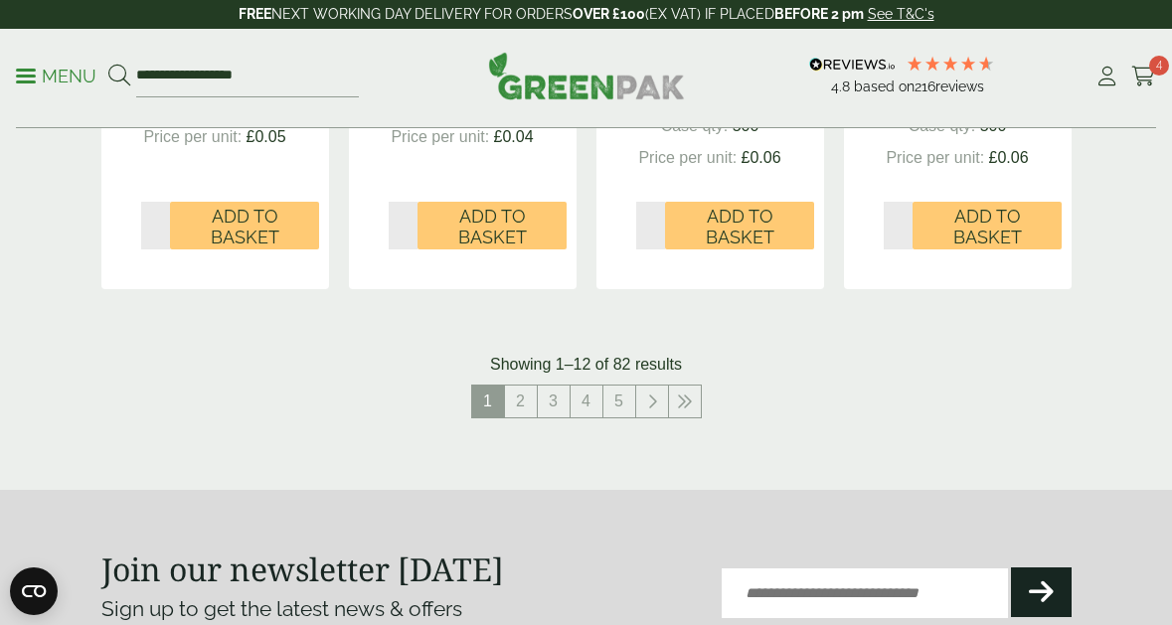
scroll to position [2485, 0]
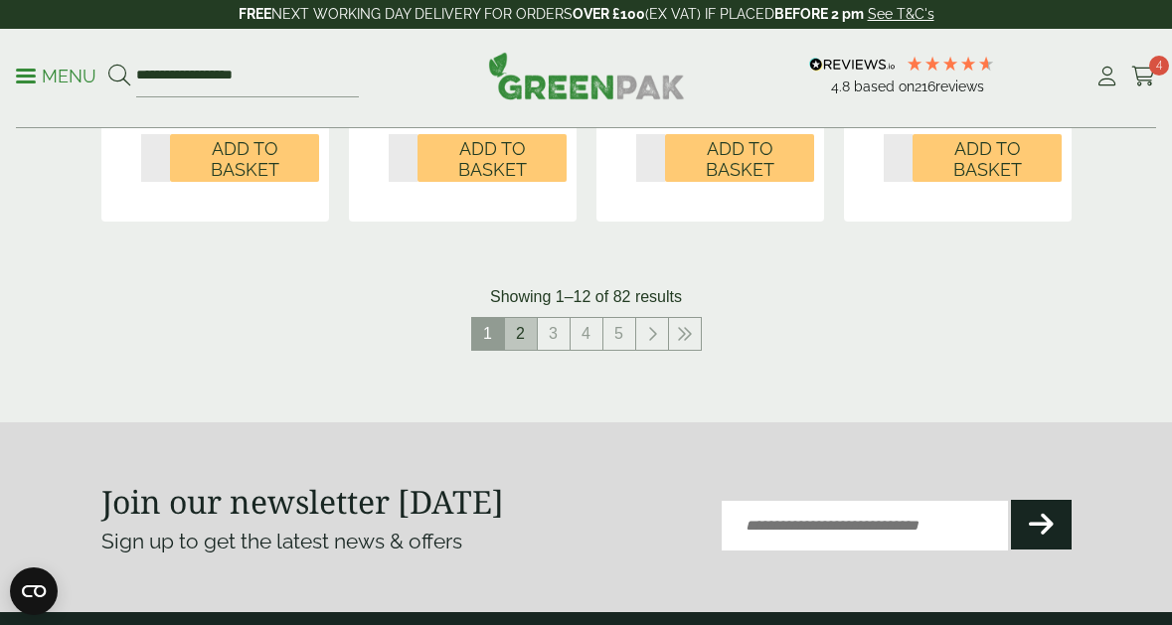
click at [527, 339] on link "2" at bounding box center [521, 334] width 32 height 32
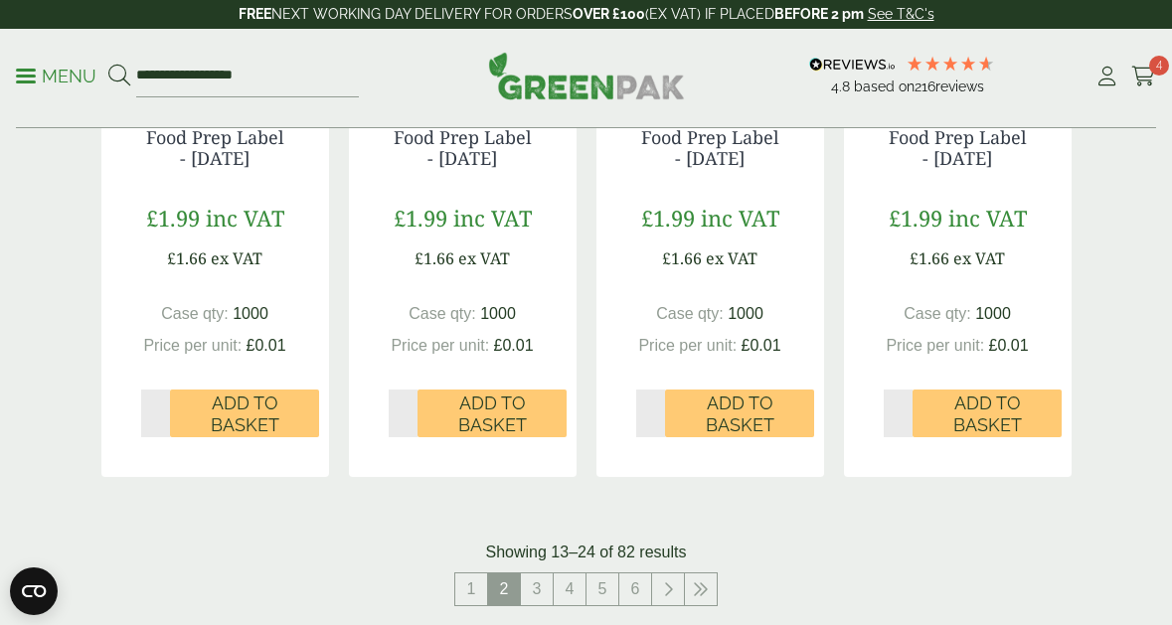
scroll to position [2485, 0]
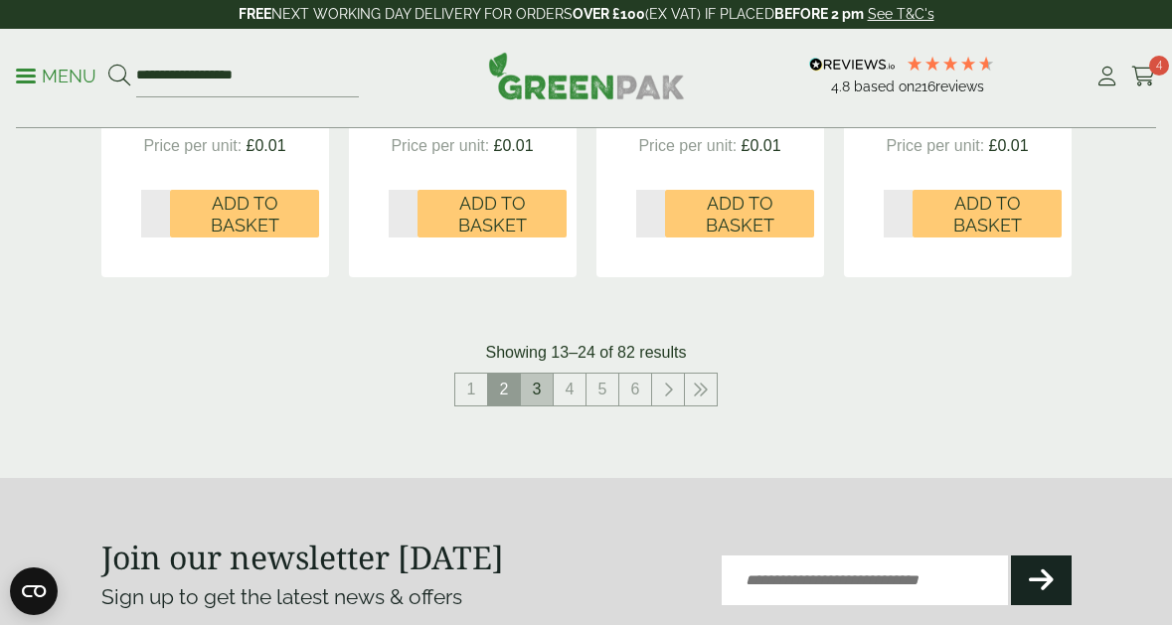
click at [540, 391] on link "3" at bounding box center [537, 390] width 32 height 32
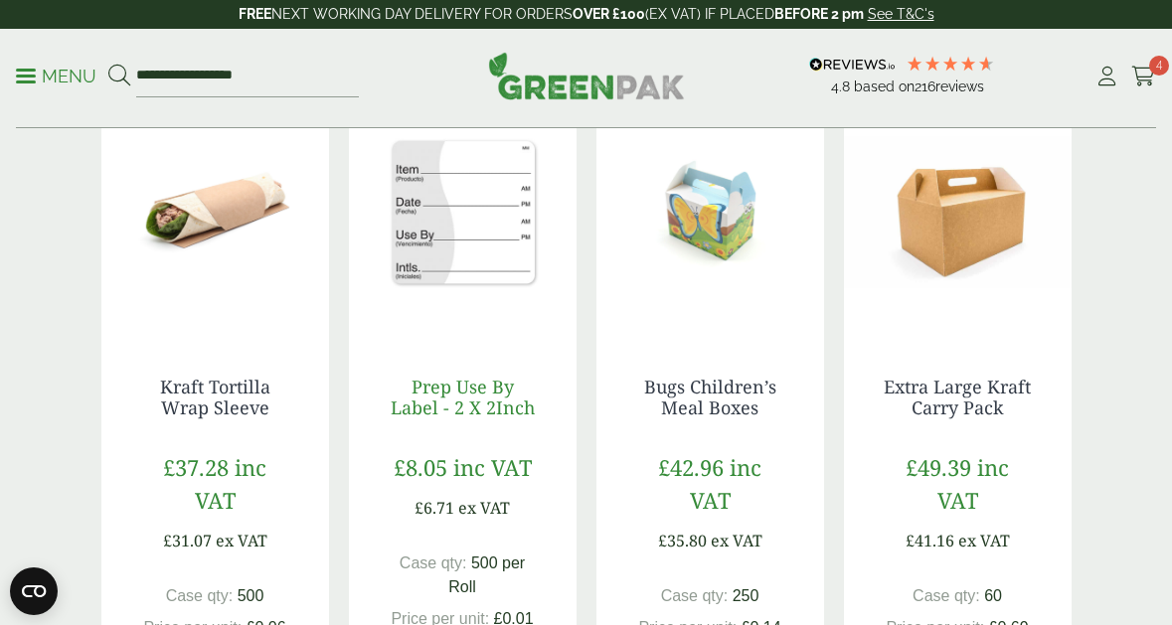
scroll to position [1392, 0]
